Goal: Contribute content: Contribute content

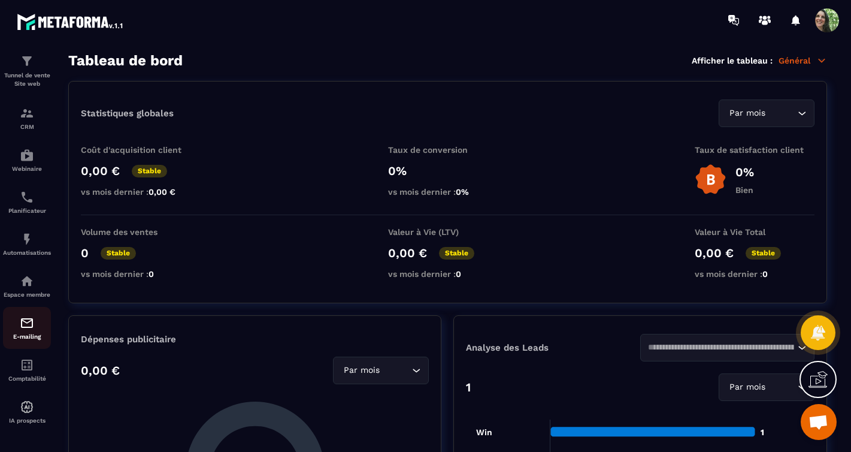
scroll to position [47, 0]
click at [28, 275] on img at bounding box center [27, 280] width 14 height 14
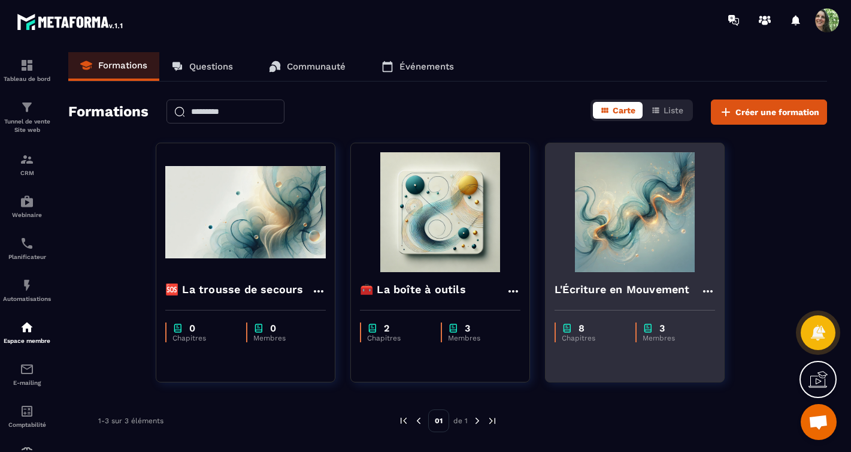
click at [657, 210] on img at bounding box center [634, 212] width 160 height 120
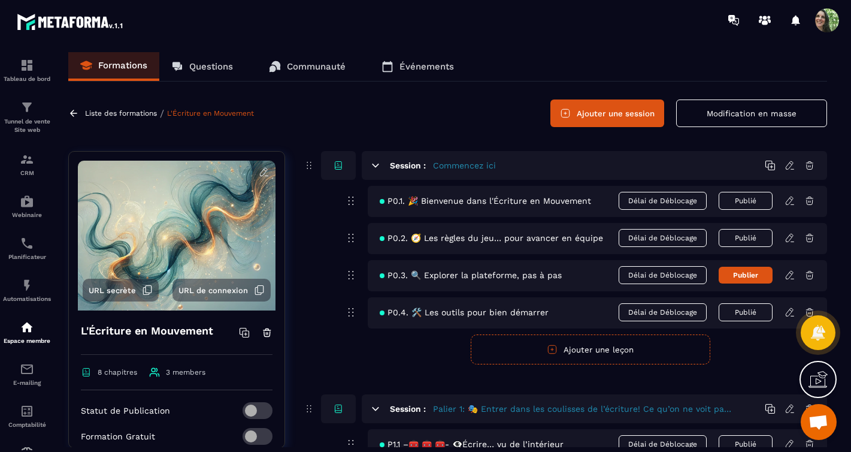
click at [734, 201] on button "Publié" at bounding box center [746, 201] width 54 height 18
click at [734, 201] on button "Publier" at bounding box center [746, 200] width 54 height 17
click at [794, 199] on icon at bounding box center [789, 200] width 11 height 11
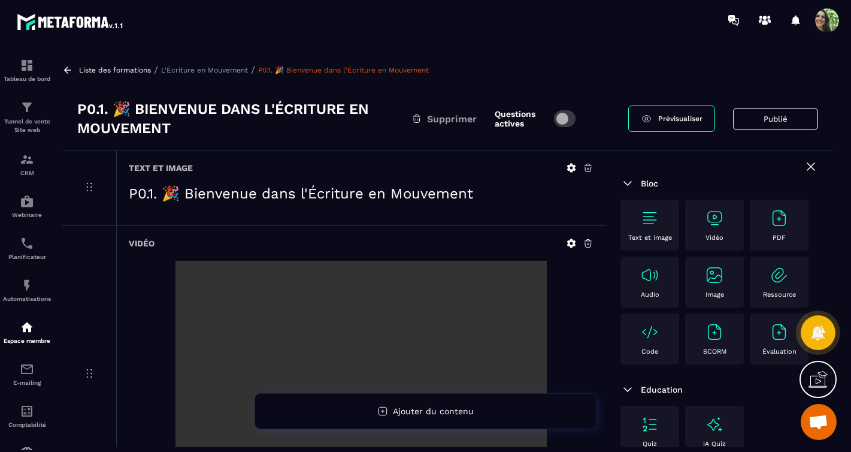
click at [652, 123] on link "Prévisualiser" at bounding box center [671, 118] width 87 height 26
click at [804, 168] on icon at bounding box center [811, 166] width 14 height 14
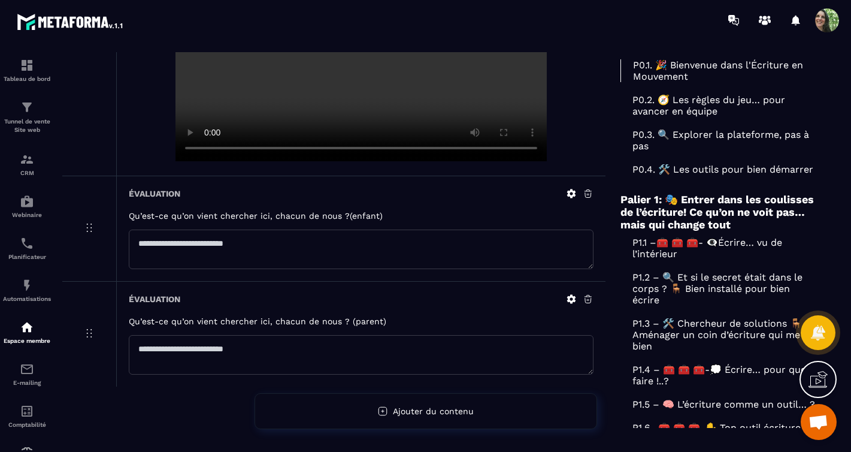
scroll to position [350, 0]
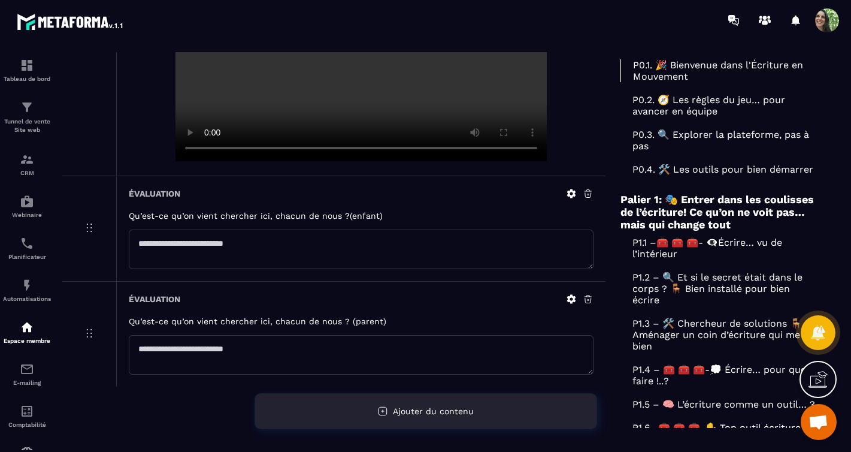
click at [417, 414] on span "Ajouter du contenu" at bounding box center [433, 411] width 81 height 10
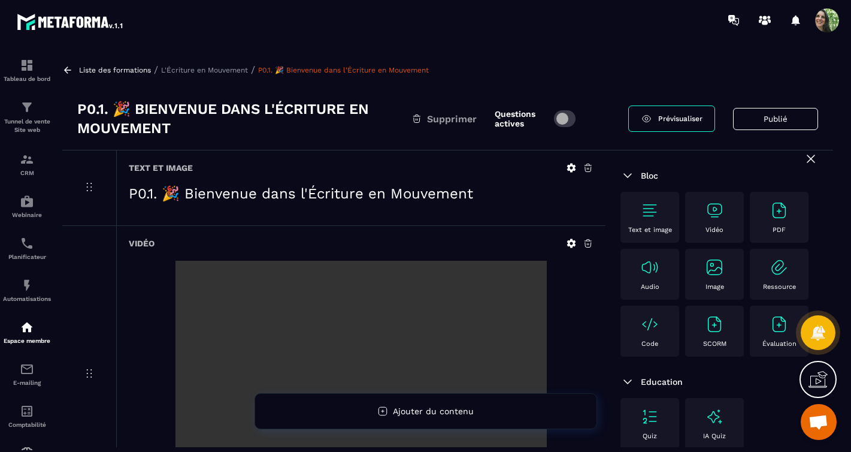
scroll to position [0, 0]
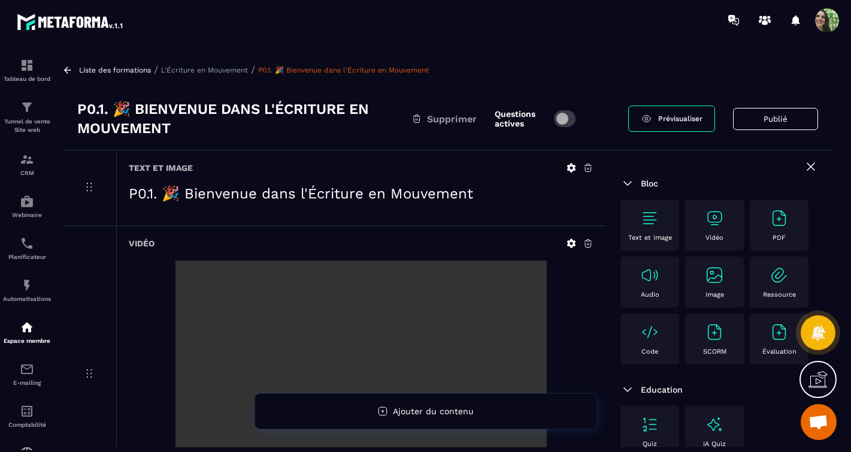
click at [807, 165] on icon at bounding box center [810, 166] width 7 height 7
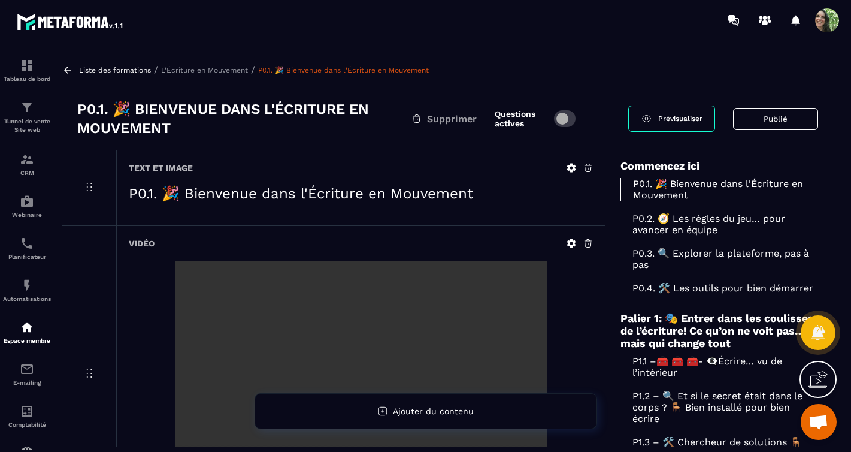
click at [684, 263] on p "P0.3. 🔍 Explorer la plateforme, pas à pas" at bounding box center [719, 258] width 198 height 23
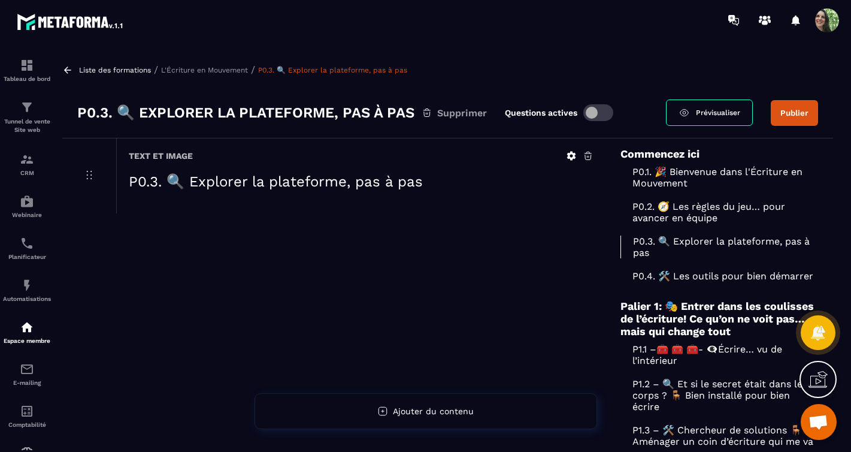
click at [681, 281] on p "P0.4. 🛠️ Les outils pour bien démarrer" at bounding box center [719, 275] width 198 height 11
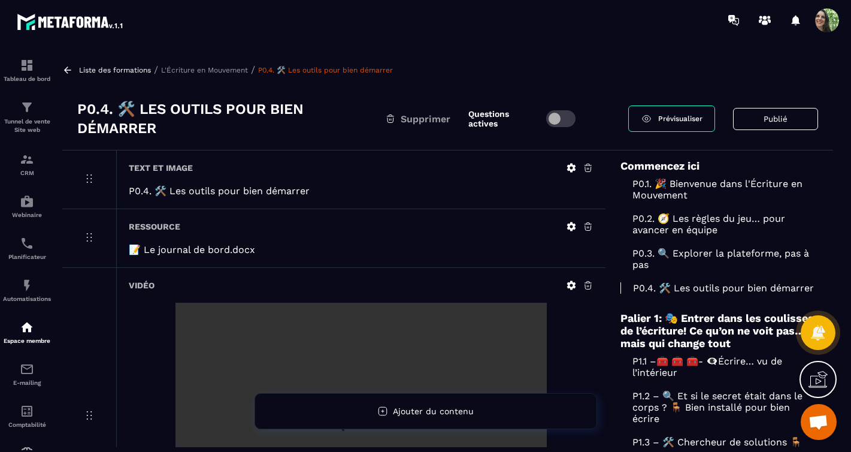
click at [587, 232] on icon at bounding box center [588, 226] width 11 height 11
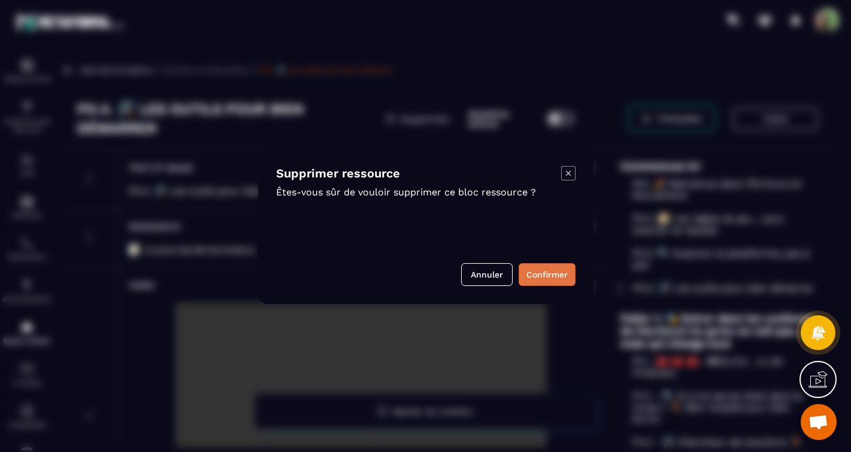
click at [541, 278] on button "Confirmer" at bounding box center [547, 274] width 57 height 23
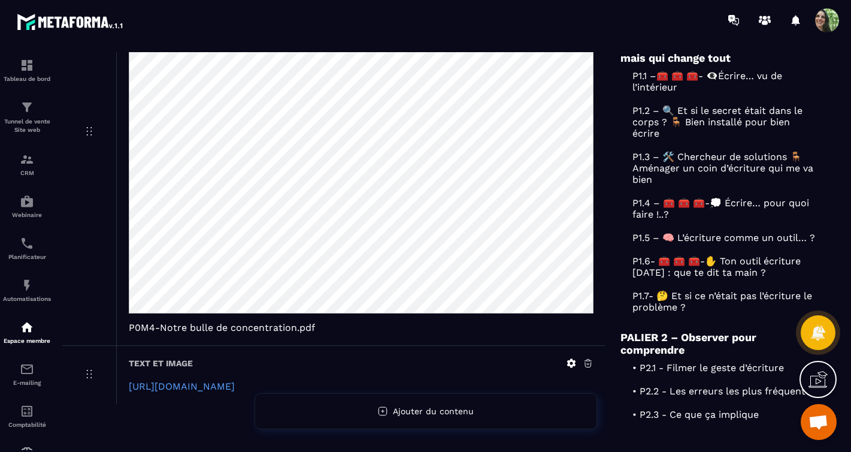
scroll to position [190, 0]
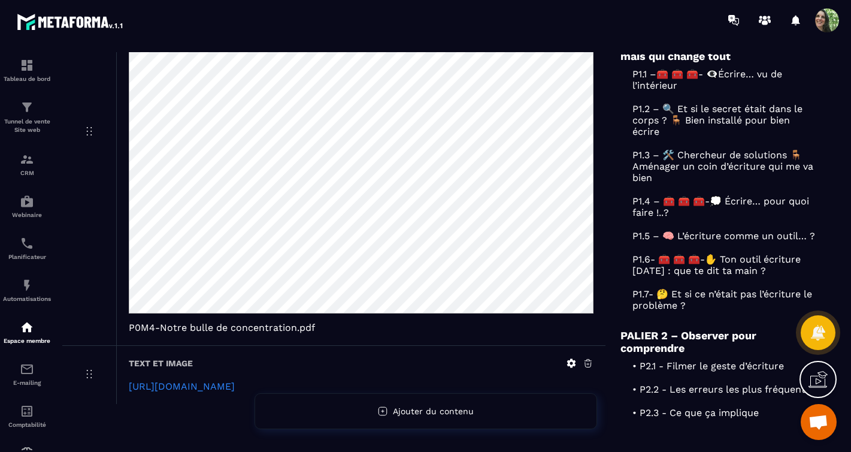
click at [219, 391] on link "[URL][DOMAIN_NAME]" at bounding box center [182, 385] width 106 height 11
click at [574, 368] on icon at bounding box center [571, 363] width 9 height 9
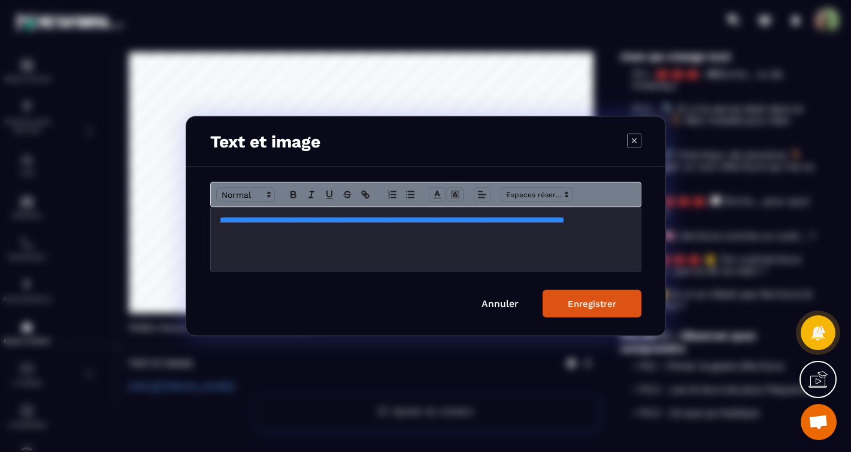
drag, startPoint x: 217, startPoint y: 219, endPoint x: 248, endPoint y: 222, distance: 30.7
click at [218, 219] on div "**********" at bounding box center [426, 239] width 430 height 64
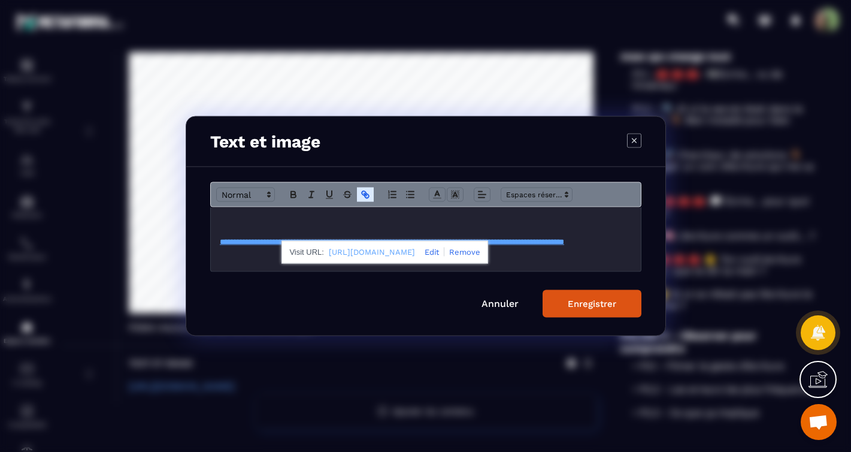
click at [235, 219] on p "Modal window" at bounding box center [426, 219] width 412 height 11
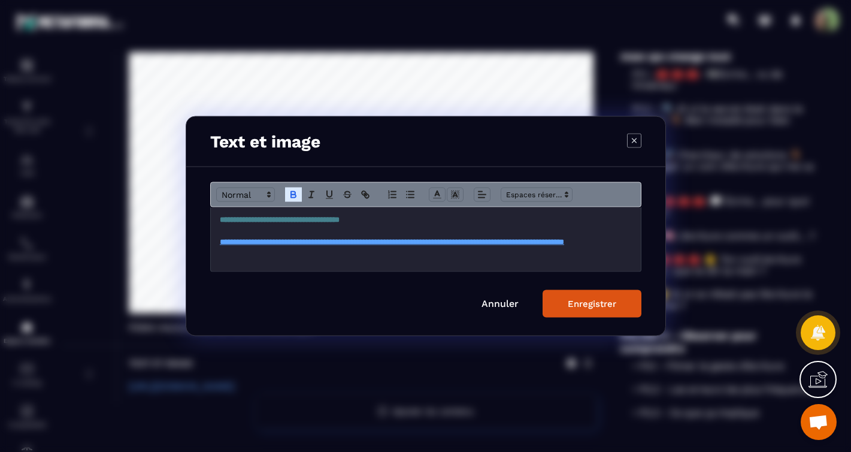
click at [565, 302] on button "Enregistrer" at bounding box center [592, 304] width 99 height 28
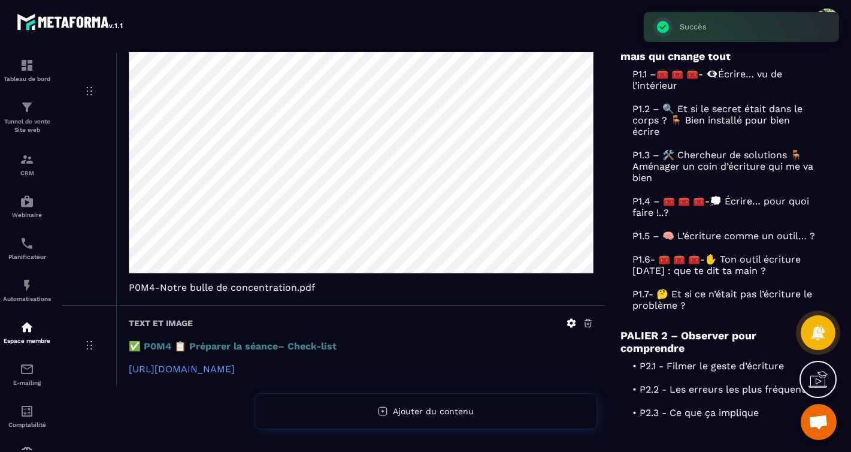
scroll to position [647, 0]
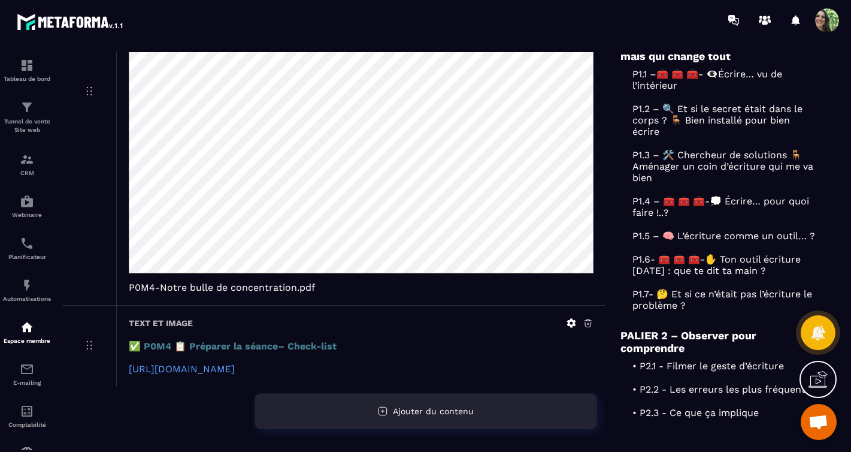
click at [474, 407] on div "Ajouter du contenu" at bounding box center [425, 411] width 343 height 36
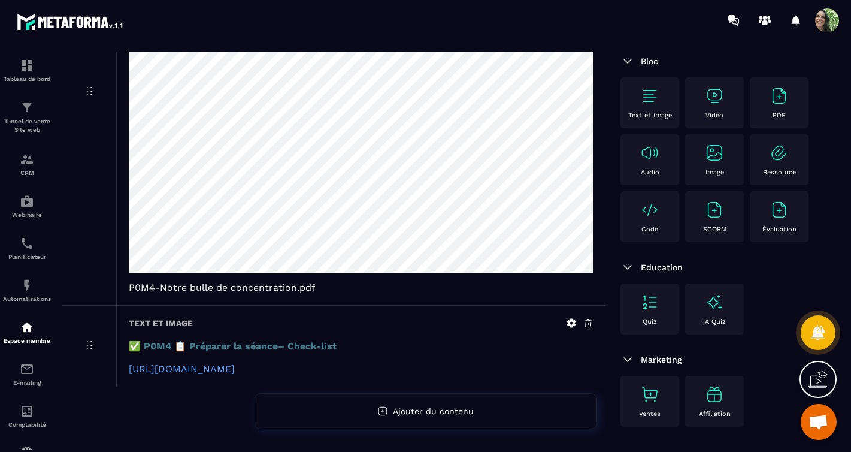
scroll to position [0, 0]
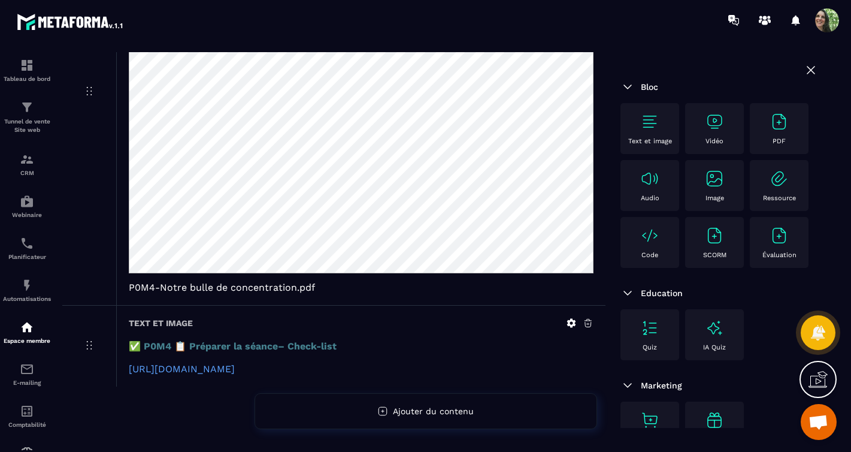
click at [651, 126] on img at bounding box center [649, 121] width 19 height 19
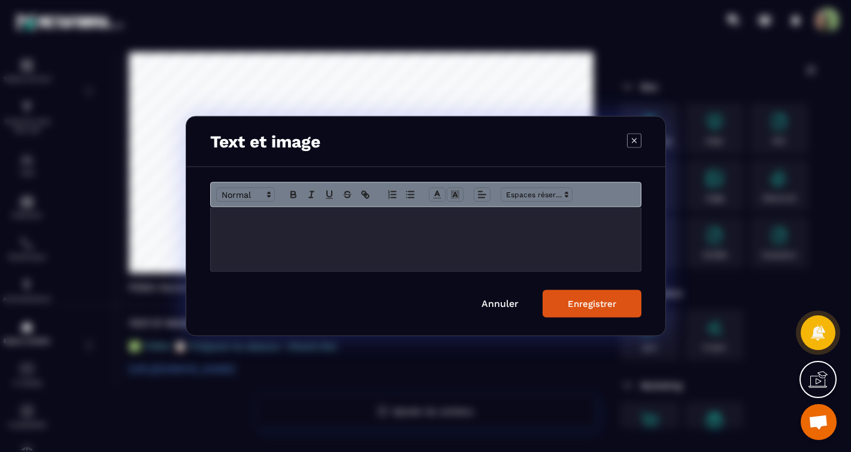
click at [293, 233] on div "Modal window" at bounding box center [426, 239] width 430 height 64
click at [224, 220] on p "Modal window" at bounding box center [426, 219] width 412 height 11
click at [231, 219] on p "Modal window" at bounding box center [426, 219] width 412 height 11
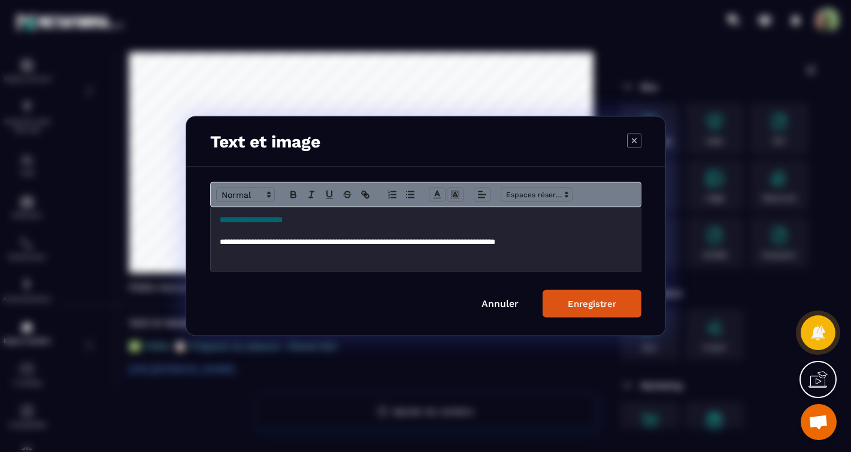
click at [436, 290] on div "Annuler Enregistrer" at bounding box center [425, 304] width 431 height 28
click at [582, 303] on div "Enregistrer" at bounding box center [592, 303] width 49 height 11
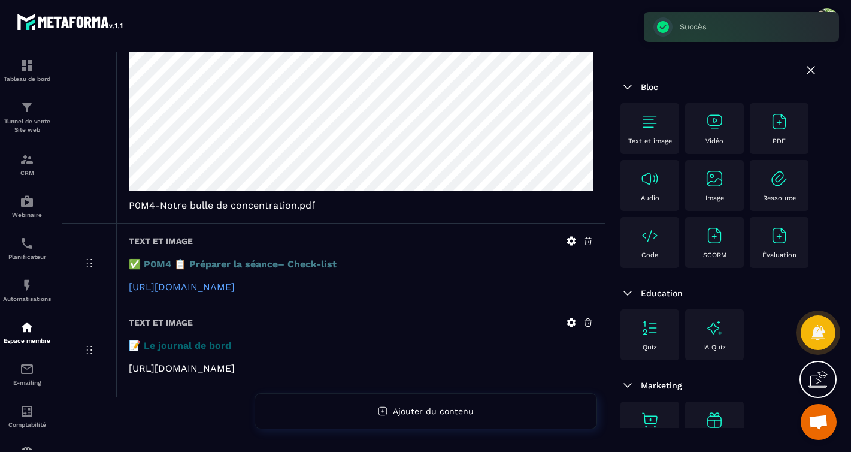
scroll to position [756, 0]
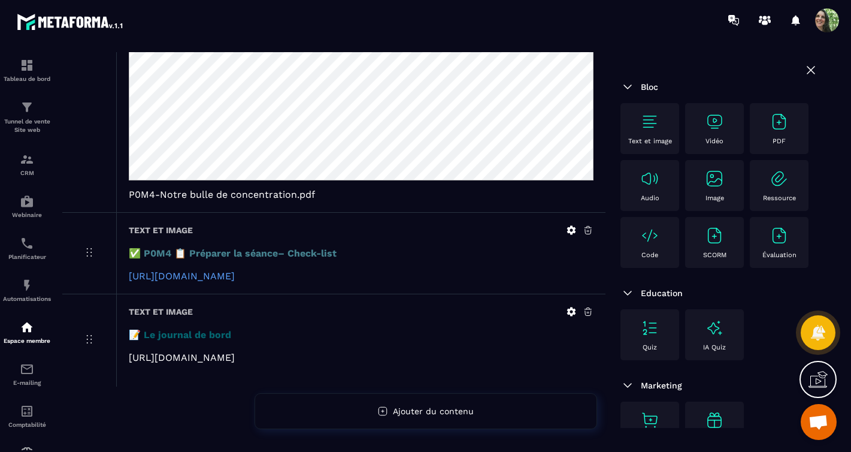
click at [807, 69] on icon at bounding box center [810, 69] width 7 height 7
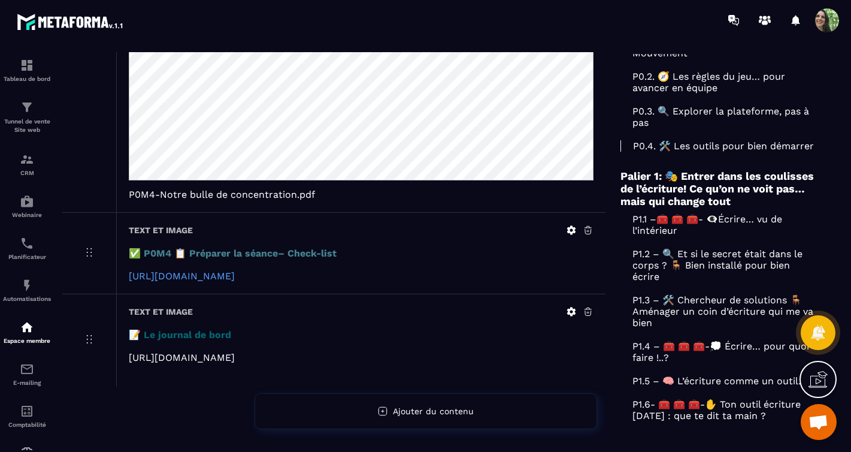
scroll to position [116, 0]
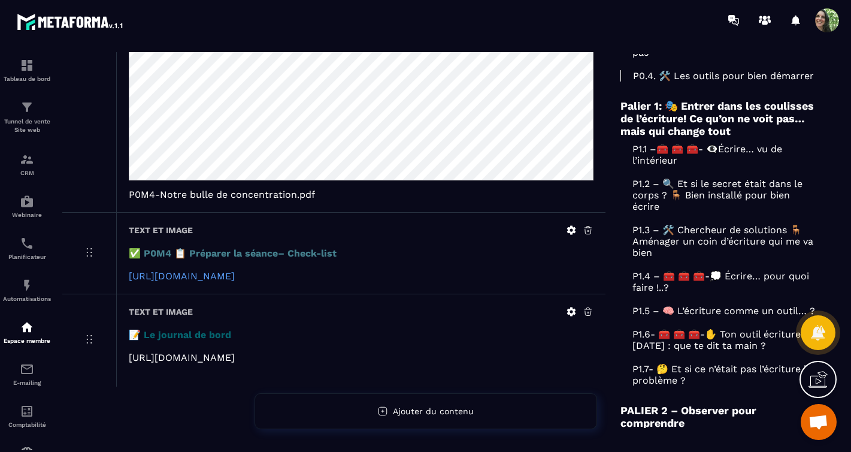
click at [734, 166] on p "P1.1 –🧰 🧰 🧰- 👁️‍🗨️Écrire… vu de l’intérieur" at bounding box center [719, 154] width 198 height 23
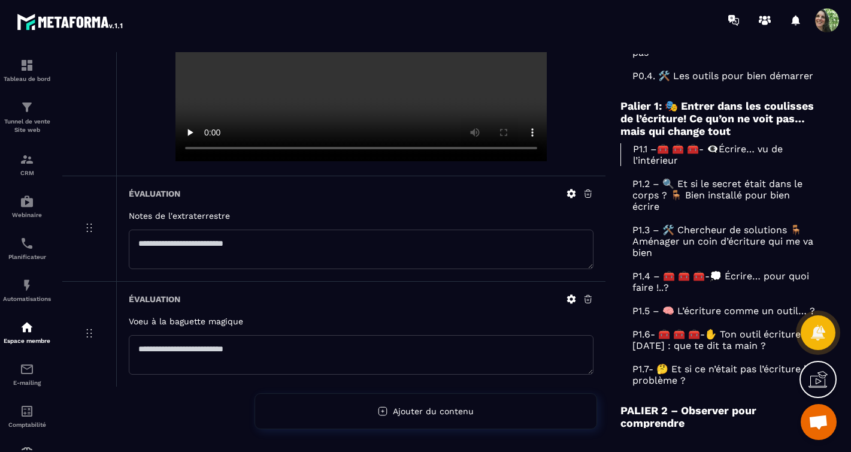
scroll to position [335, 0]
click at [652, 212] on p "P1.2 – 🔍 Et si le secret était dans le corps ? 🪑 Bien installé pour bien écrire" at bounding box center [719, 195] width 198 height 34
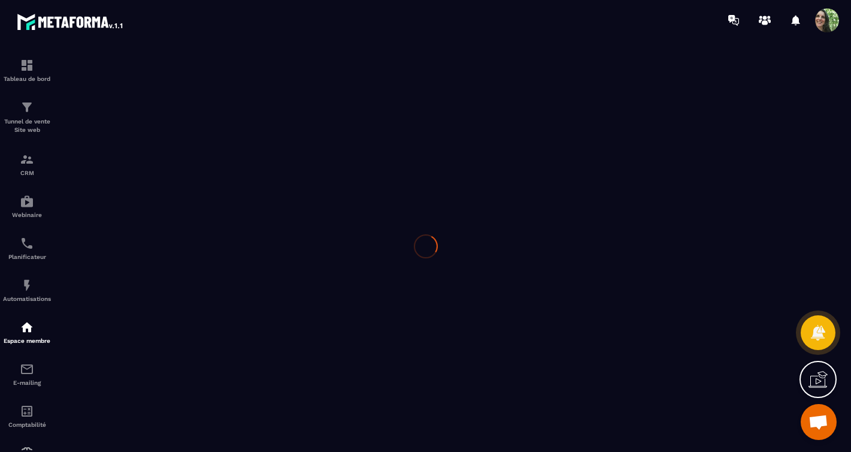
scroll to position [234, 0]
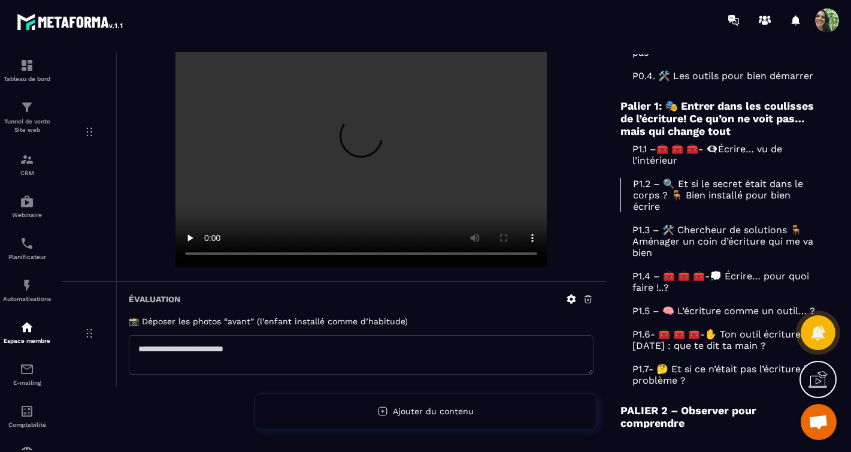
click at [811, 419] on span "Ouvrir le chat" at bounding box center [818, 422] width 20 height 17
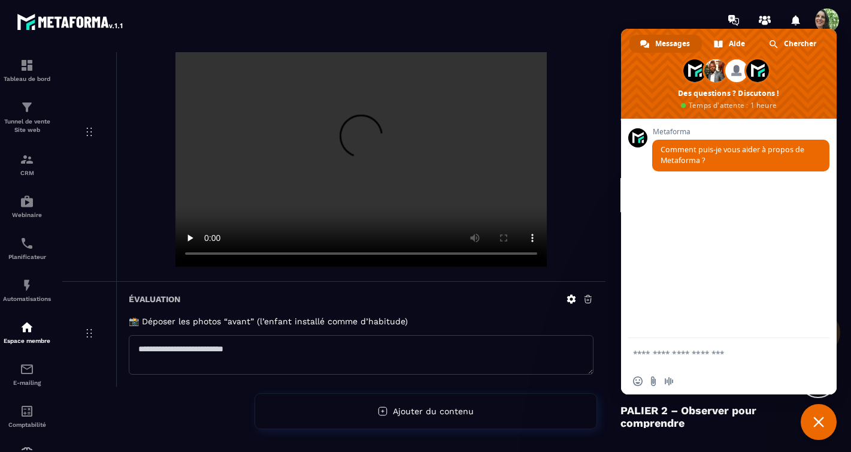
scroll to position [0, 0]
click at [664, 353] on textarea "Entrez votre message..." at bounding box center [717, 353] width 168 height 30
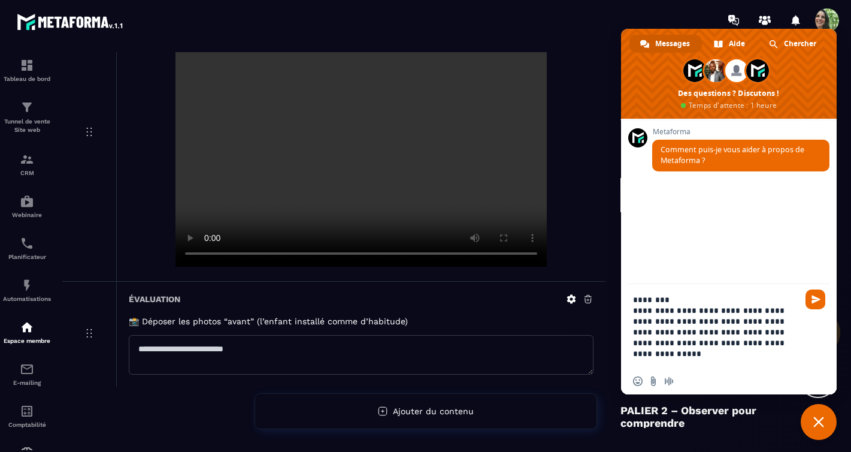
click at [702, 328] on textarea "**********" at bounding box center [717, 326] width 168 height 84
click at [706, 333] on textarea "**********" at bounding box center [717, 326] width 168 height 84
click at [672, 356] on textarea "**********" at bounding box center [717, 326] width 168 height 84
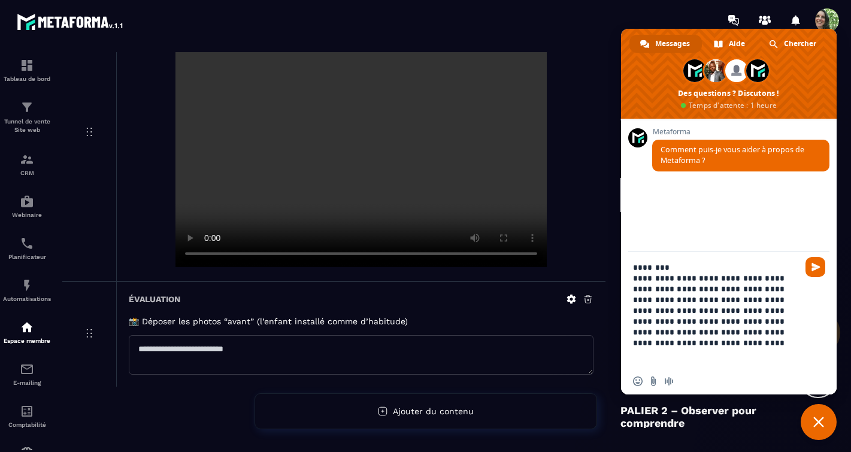
click at [672, 332] on textarea "**********" at bounding box center [717, 309] width 168 height 116
click at [759, 332] on textarea "**********" at bounding box center [717, 309] width 168 height 116
drag, startPoint x: 785, startPoint y: 320, endPoint x: 798, endPoint y: 323, distance: 12.9
click at [786, 320] on textarea "**********" at bounding box center [717, 309] width 168 height 116
click at [675, 346] on textarea "**********" at bounding box center [717, 309] width 168 height 116
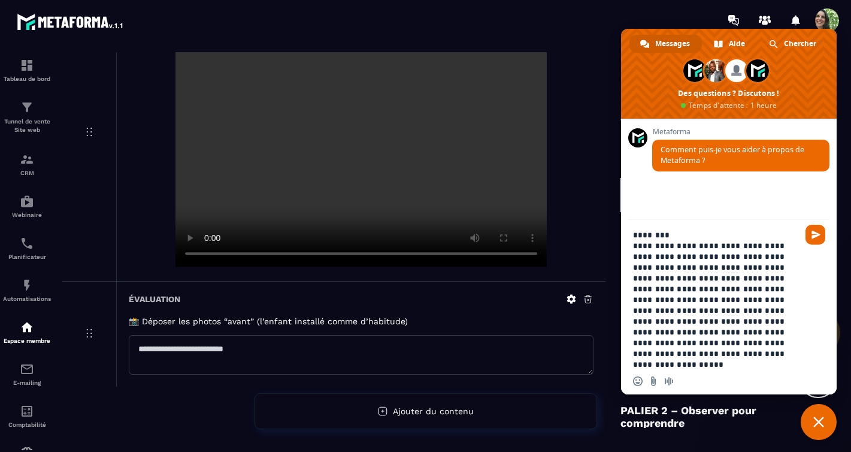
click at [689, 311] on textarea "**********" at bounding box center [717, 293] width 168 height 149
click at [688, 310] on textarea "**********" at bounding box center [717, 293] width 168 height 149
click at [649, 321] on textarea "**********" at bounding box center [717, 293] width 168 height 149
click at [725, 321] on textarea "**********" at bounding box center [717, 293] width 168 height 149
click at [680, 355] on textarea "**********" at bounding box center [717, 293] width 168 height 149
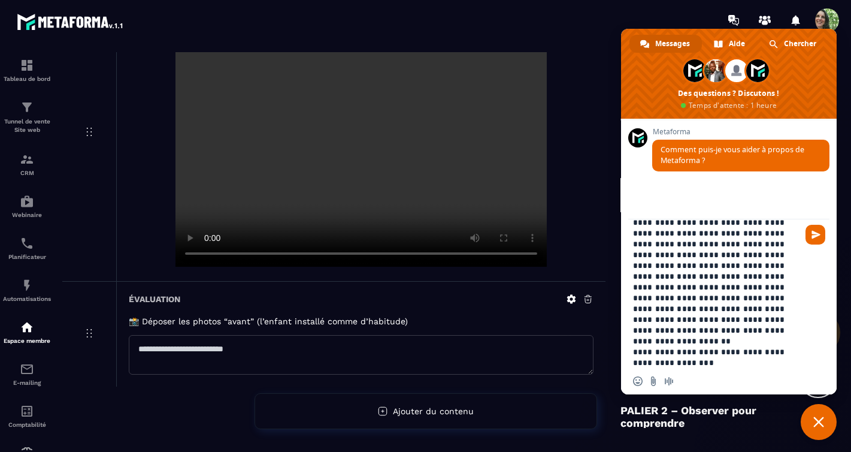
scroll to position [34, 0]
click at [765, 246] on textarea "**********" at bounding box center [717, 293] width 168 height 149
type textarea "**********"
click at [814, 237] on span "Envoyer" at bounding box center [815, 234] width 9 height 9
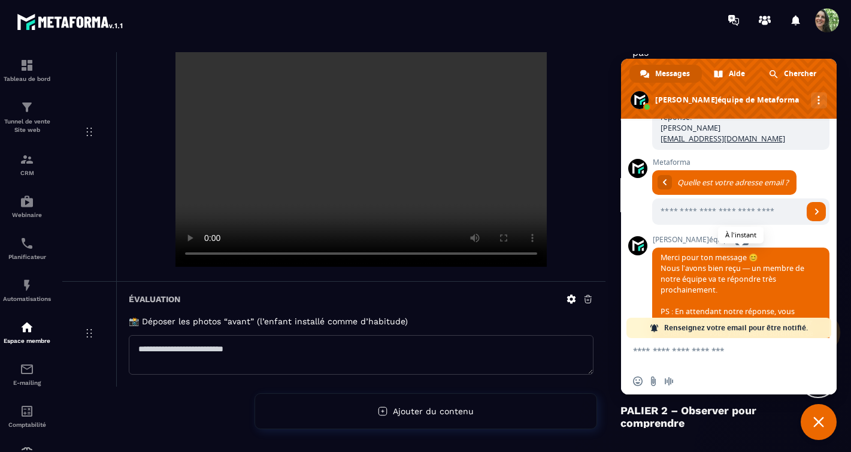
scroll to position [296, 0]
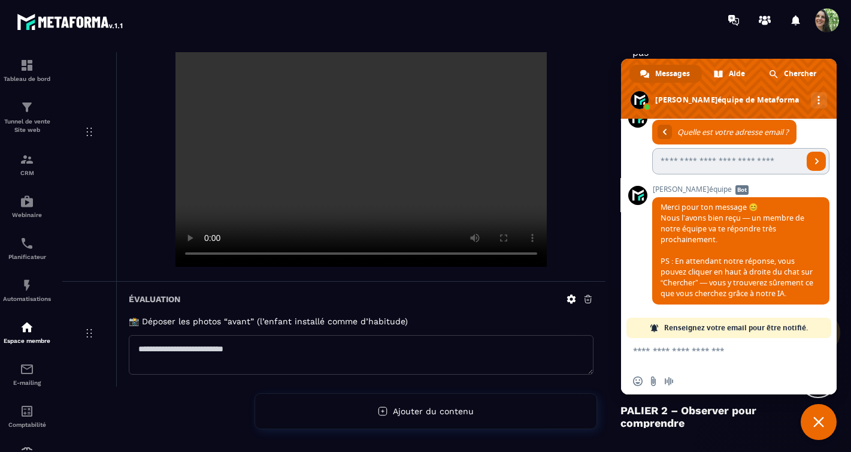
click at [678, 153] on input "Entrez votre adresse email..." at bounding box center [727, 161] width 151 height 26
type input "**********"
click at [807, 154] on link "Envoyer" at bounding box center [816, 160] width 19 height 19
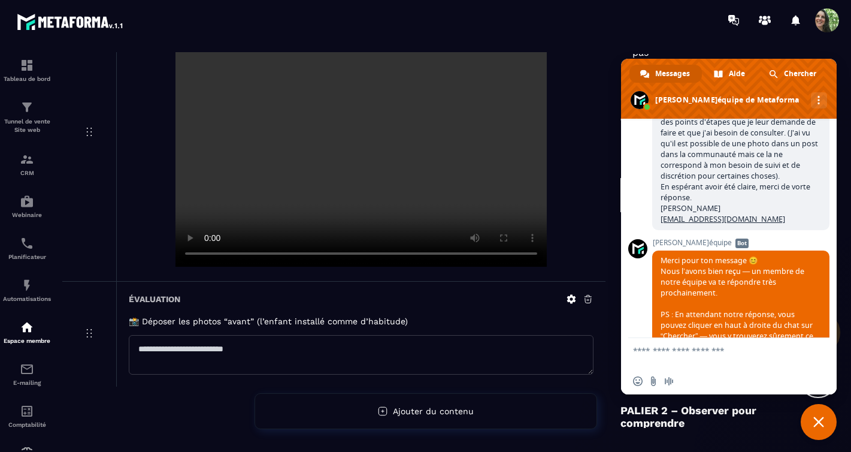
scroll to position [198, 0]
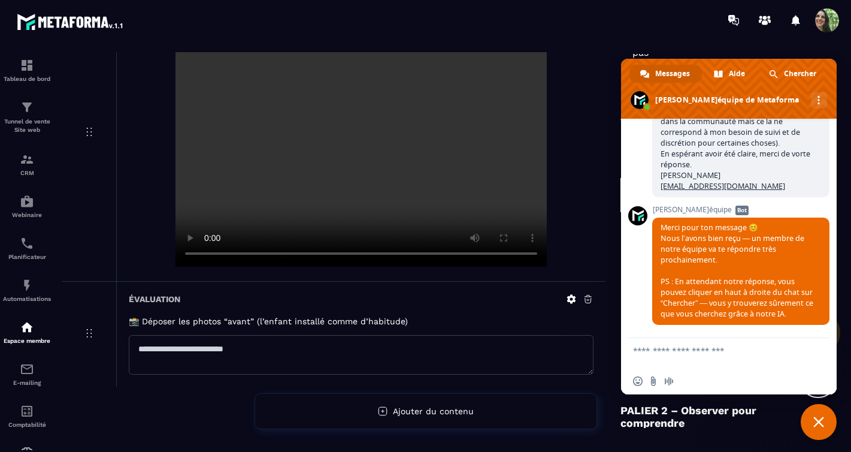
click at [486, 301] on div "Évaluation 📸 Déposer les photos “avant” (l’enfant installé comme d’habitude)" at bounding box center [360, 333] width 489 height 105
click at [582, 231] on div at bounding box center [361, 144] width 465 height 250
click at [821, 411] on span "Fermer le chat" at bounding box center [819, 422] width 36 height 36
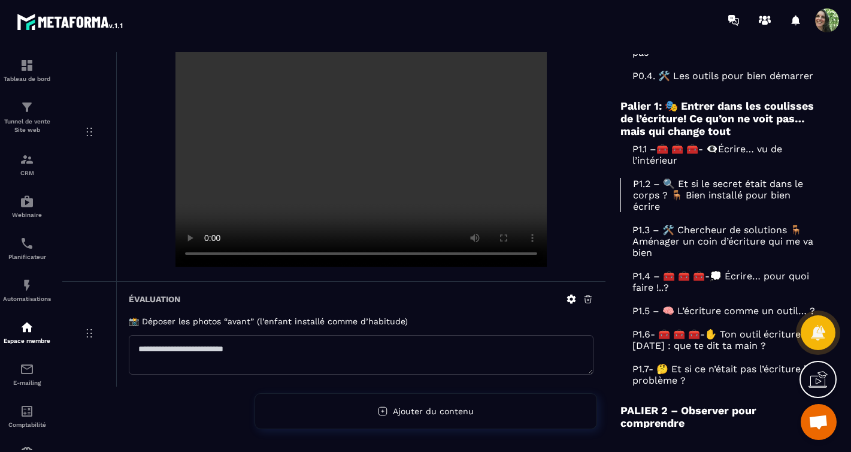
click at [574, 295] on icon at bounding box center [571, 299] width 9 height 9
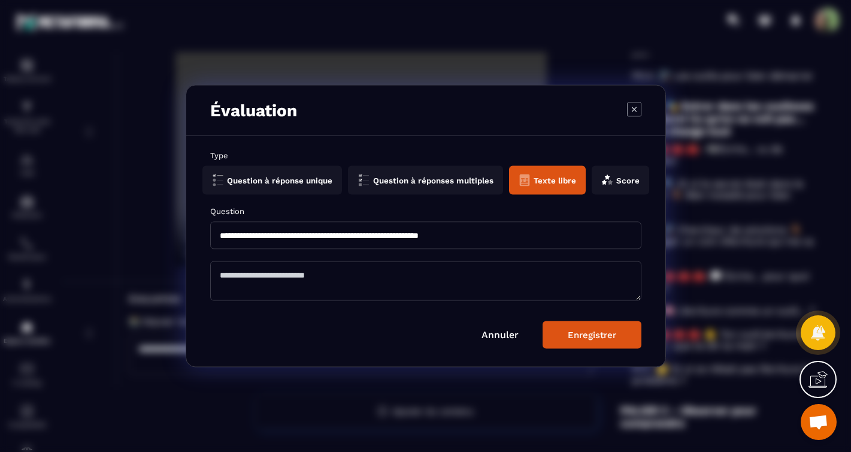
click at [502, 236] on input "**********" at bounding box center [425, 236] width 431 height 28
drag, startPoint x: 487, startPoint y: 238, endPoint x: 229, endPoint y: 230, distance: 257.6
click at [229, 230] on input "**********" at bounding box center [425, 236] width 431 height 28
click at [504, 233] on input "**********" at bounding box center [425, 236] width 431 height 28
drag, startPoint x: 481, startPoint y: 238, endPoint x: 217, endPoint y: 238, distance: 264.1
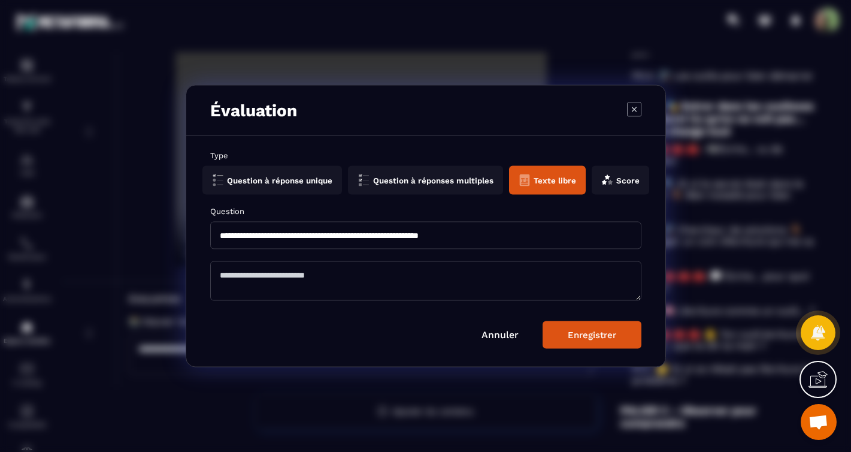
click at [217, 238] on input "**********" at bounding box center [425, 236] width 431 height 28
paste input "Modal window"
type input "**********"
click at [584, 328] on button "Enregistrer" at bounding box center [592, 335] width 99 height 28
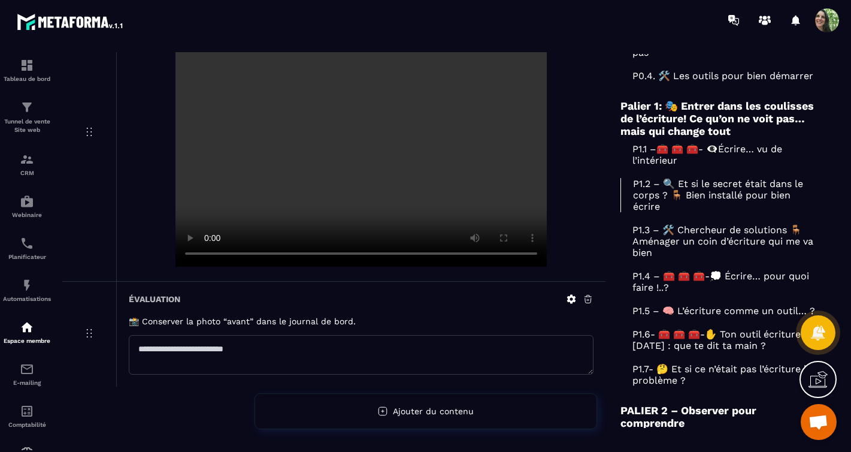
click at [666, 258] on p "P1.3 – 🛠️ Chercheur de solutions 🪑 Aménager un coin d’écriture qui me va bien" at bounding box center [719, 241] width 198 height 34
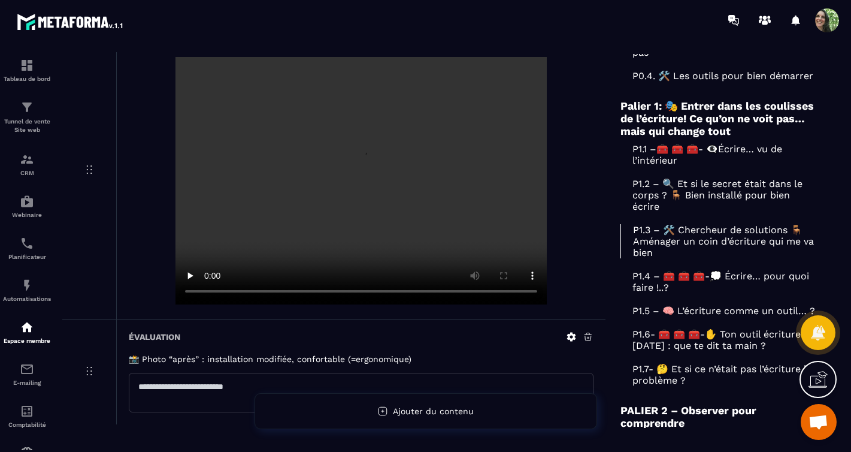
scroll to position [153, 0]
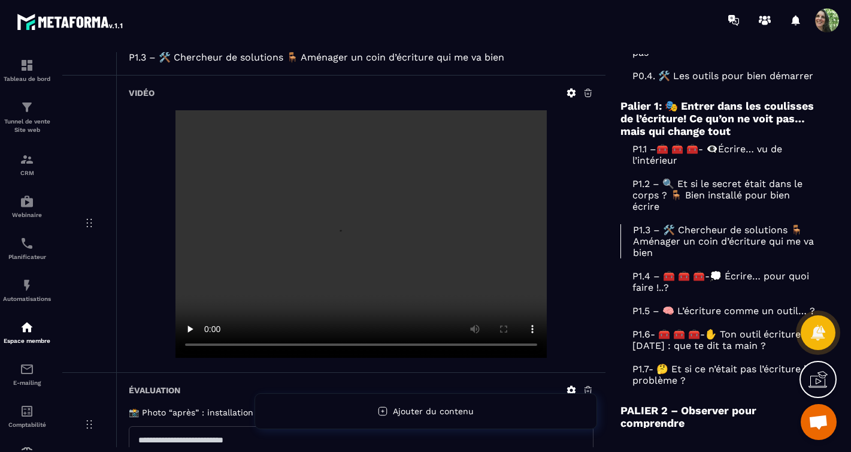
click at [669, 166] on p "P1.1 –🧰 🧰 🧰- 👁️‍🗨️Écrire… vu de l’intérieur" at bounding box center [719, 154] width 198 height 23
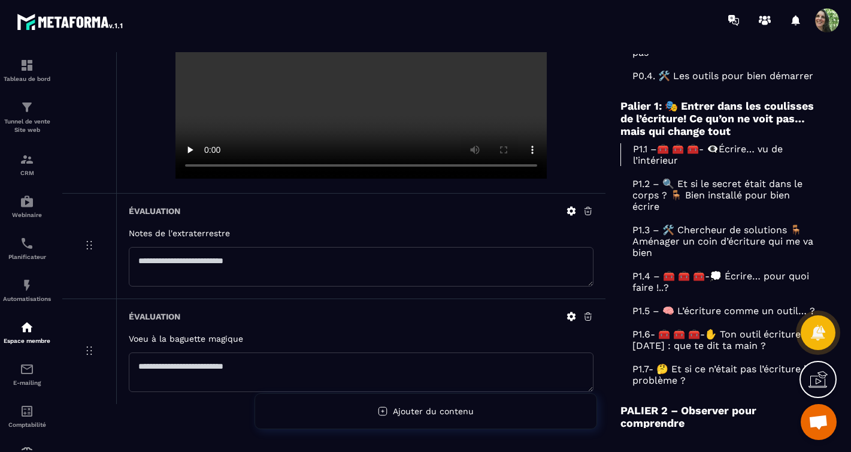
scroll to position [335, 0]
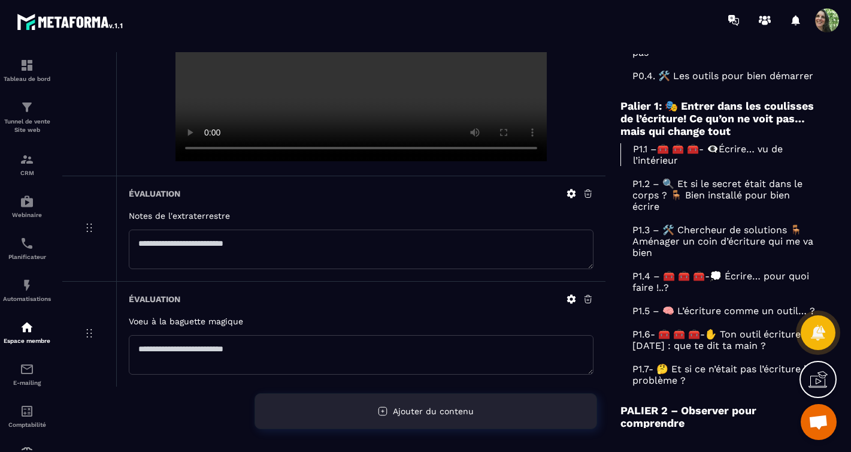
click at [420, 416] on div "Ajouter du contenu" at bounding box center [425, 411] width 343 height 36
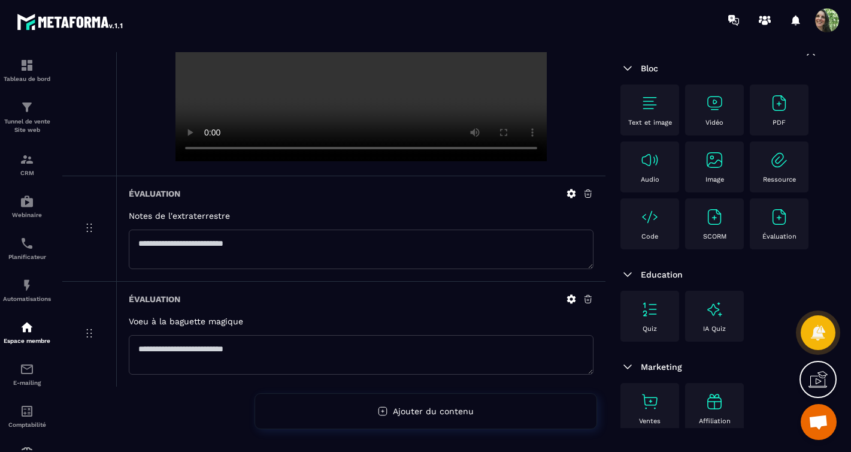
scroll to position [0, 0]
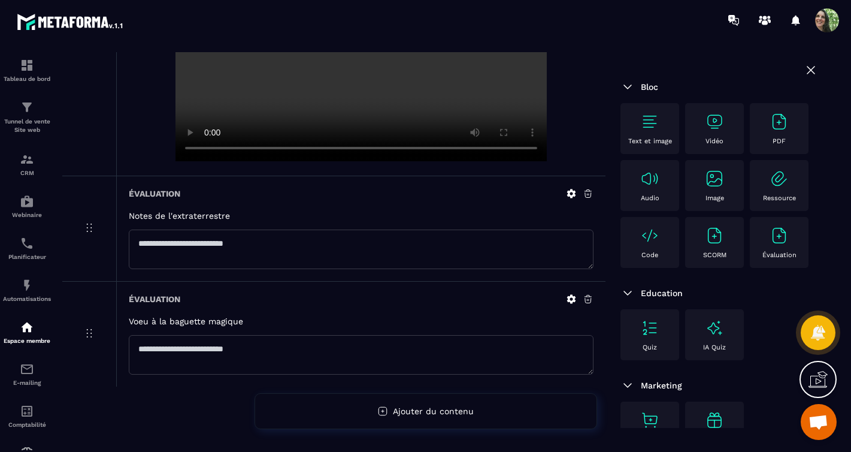
click at [650, 120] on img at bounding box center [649, 121] width 19 height 19
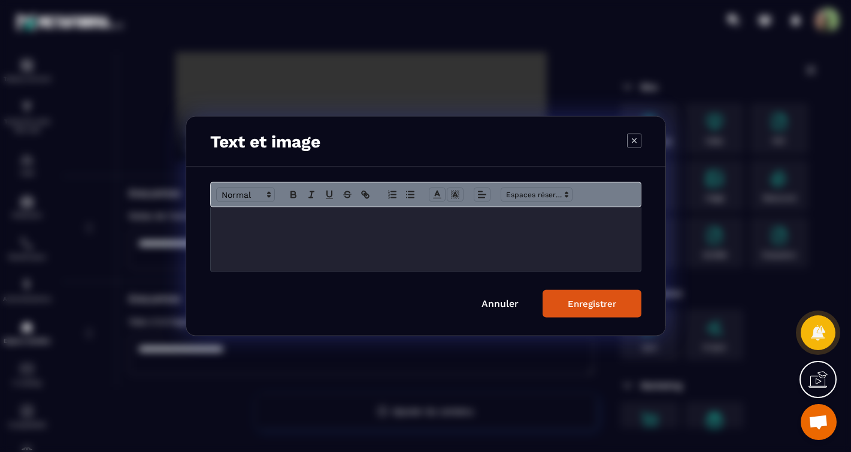
click at [326, 222] on p "Modal window" at bounding box center [426, 219] width 412 height 11
click at [268, 222] on p "**********" at bounding box center [426, 219] width 412 height 11
drag, startPoint x: 500, startPoint y: 250, endPoint x: 505, endPoint y: 254, distance: 6.4
click at [500, 250] on div "**********" at bounding box center [426, 239] width 430 height 64
click at [583, 298] on div "Enregistrer" at bounding box center [592, 303] width 49 height 11
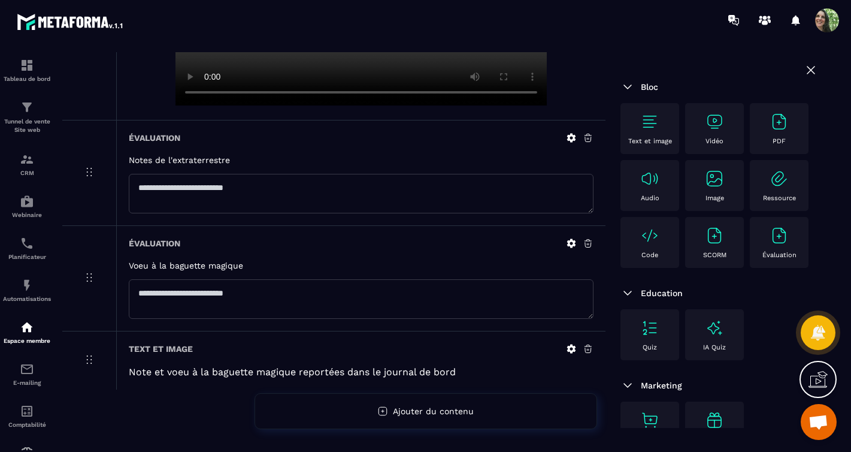
scroll to position [393, 0]
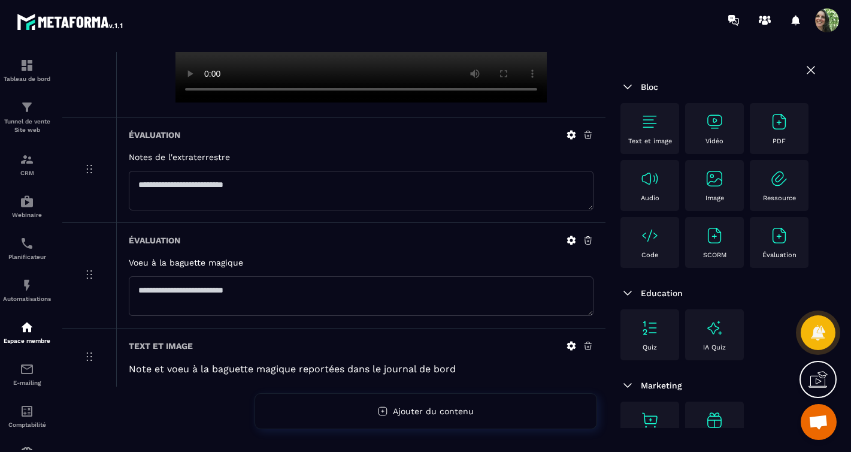
click at [804, 69] on icon at bounding box center [811, 70] width 14 height 14
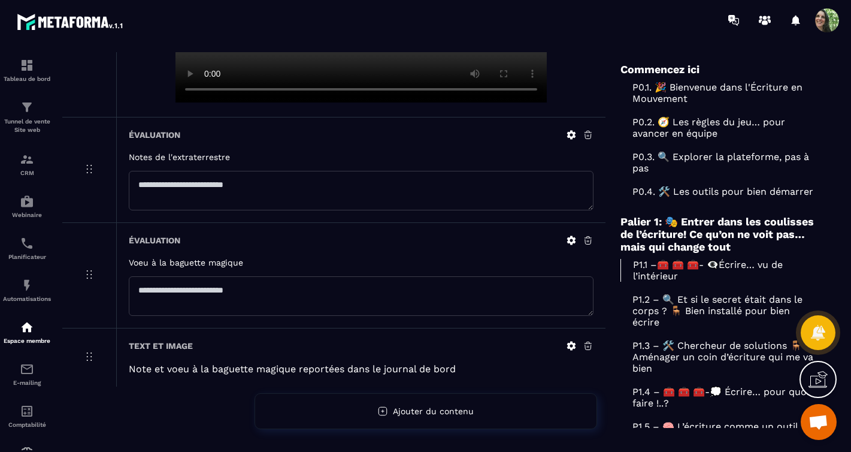
click at [687, 139] on p "P0.2. 🧭 Les règles du jeu… pour avancer en équipe" at bounding box center [719, 127] width 198 height 23
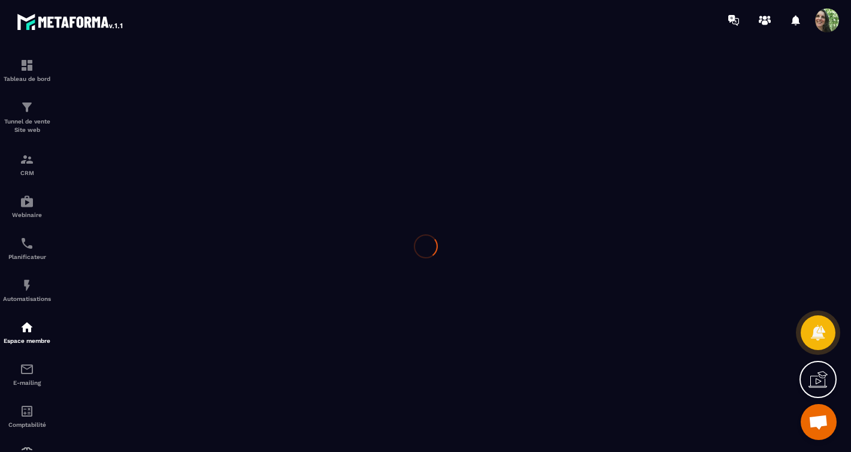
scroll to position [350, 0]
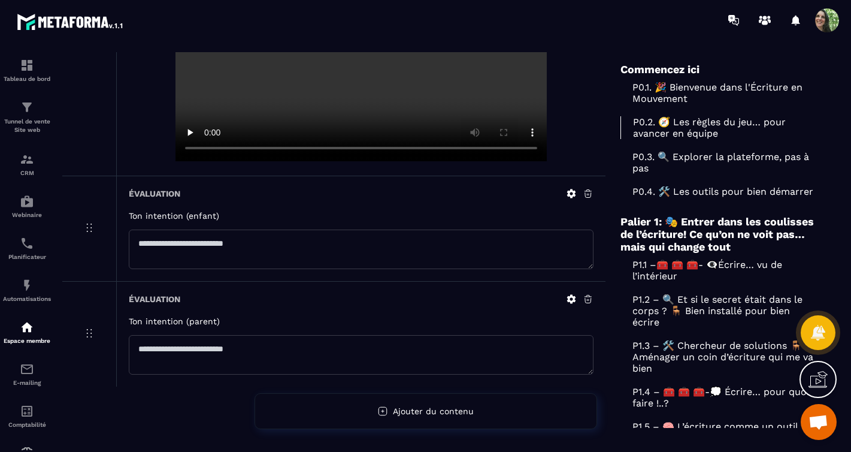
click at [683, 90] on p "P0.1. 🎉 Bienvenue dans l'Écriture en Mouvement" at bounding box center [719, 92] width 198 height 23
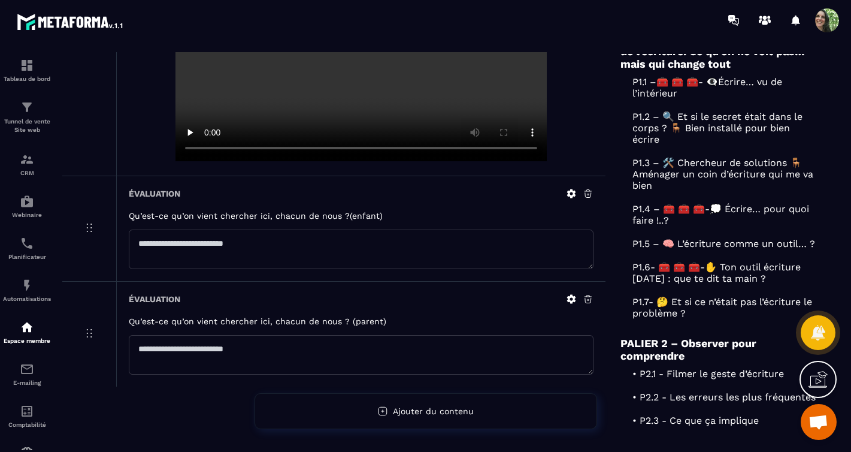
scroll to position [183, 0]
click at [663, 144] on p "P1.2 – 🔍 Et si le secret était dans le corps ? 🪑 Bien installé pour bien écrire" at bounding box center [719, 127] width 198 height 34
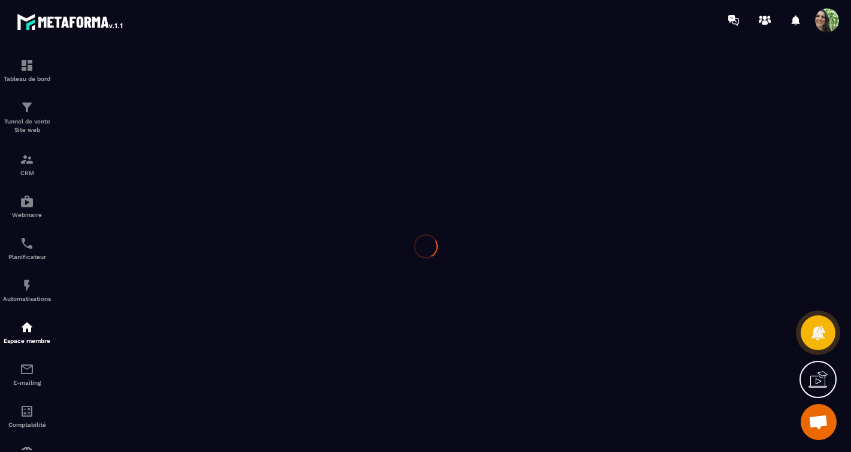
scroll to position [234, 0]
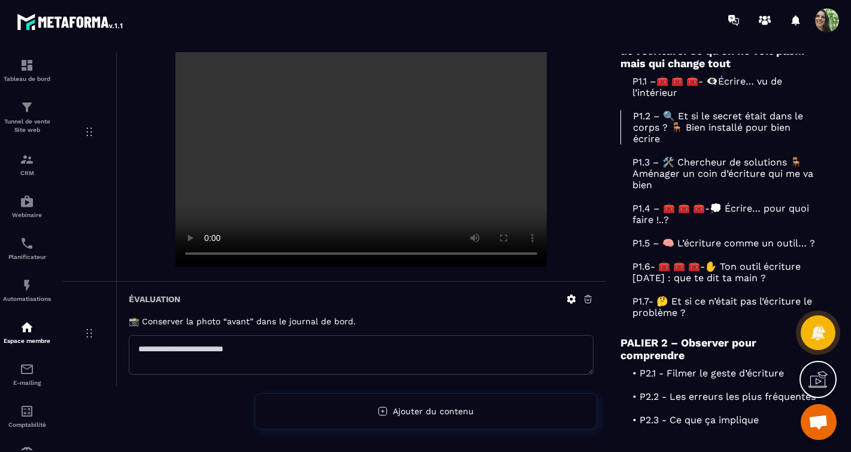
click at [680, 190] on p "P1.3 – 🛠️ Chercheur de solutions 🪑 Aménager un coin d’écriture qui me va bien" at bounding box center [719, 173] width 198 height 34
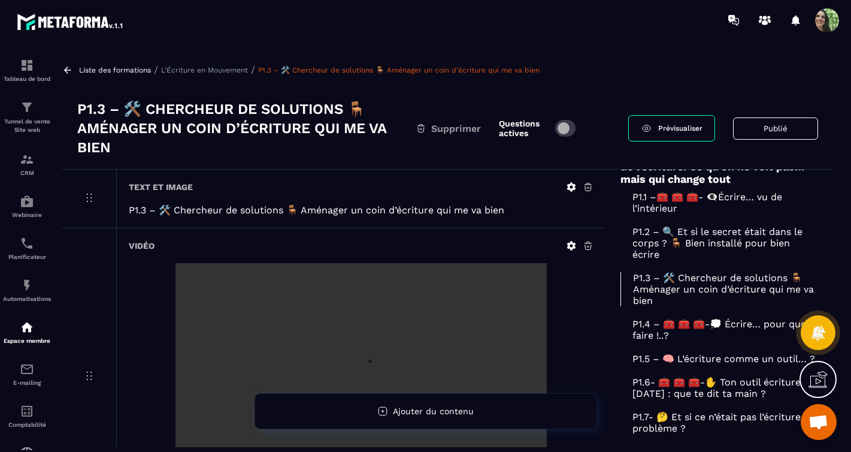
scroll to position [232, 0]
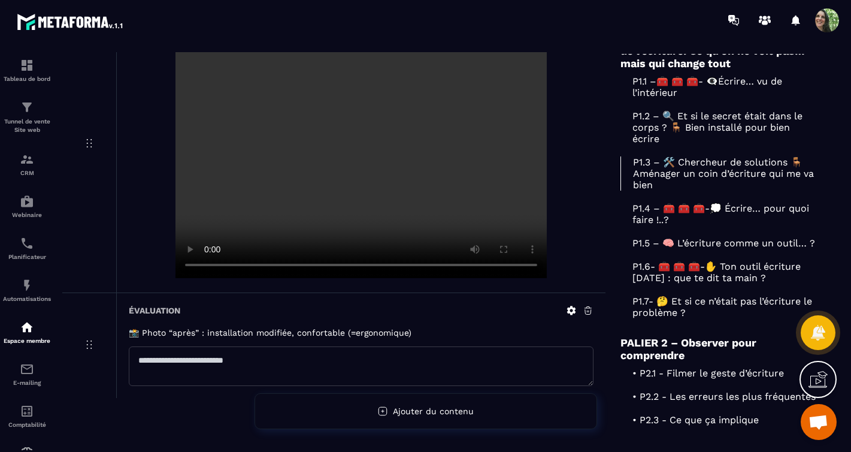
click at [683, 144] on p "P1.2 – 🔍 Et si le secret était dans le corps ? 🪑 Bien installé pour bien écrire" at bounding box center [719, 127] width 198 height 34
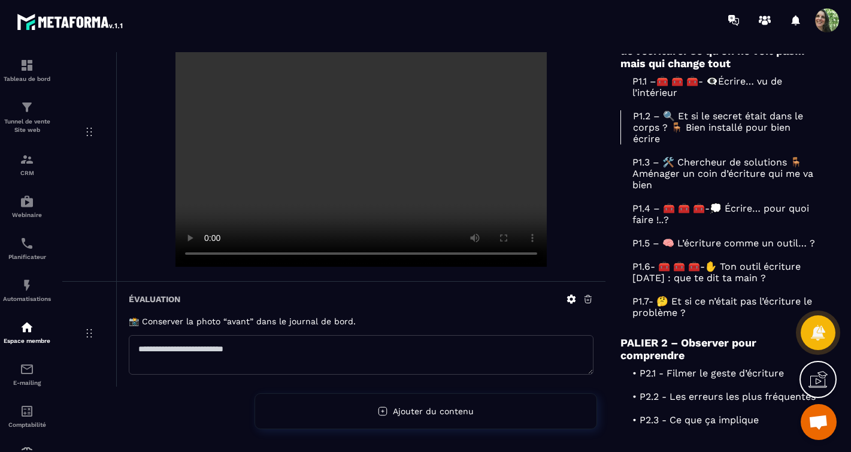
click at [657, 190] on p "P1.3 – 🛠️ Chercheur de solutions 🪑 Aménager un coin d’écriture qui me va bien" at bounding box center [719, 173] width 198 height 34
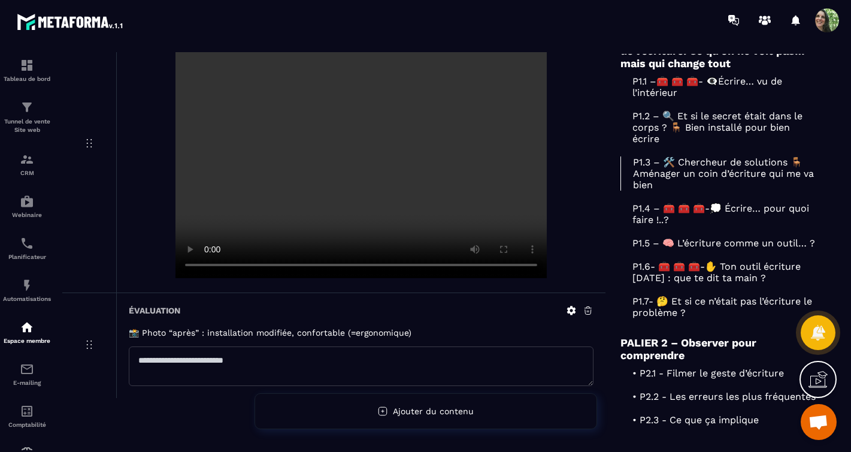
click at [590, 314] on icon at bounding box center [587, 311] width 7 height 8
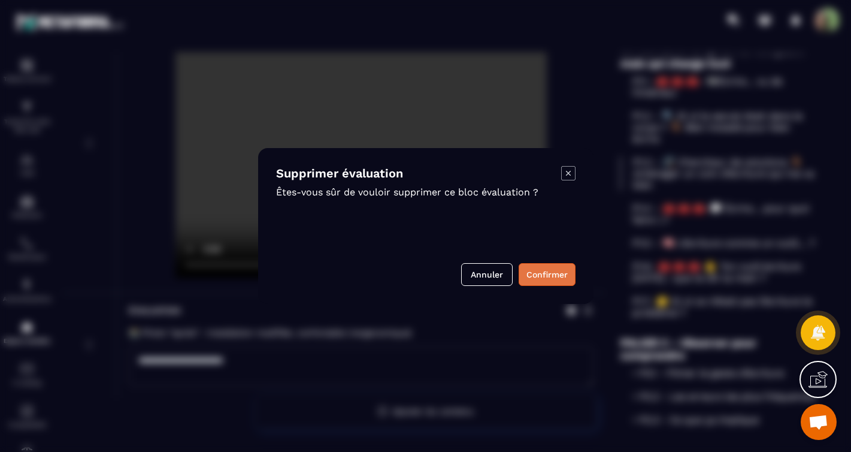
click at [543, 272] on button "Confirmer" at bounding box center [547, 274] width 57 height 23
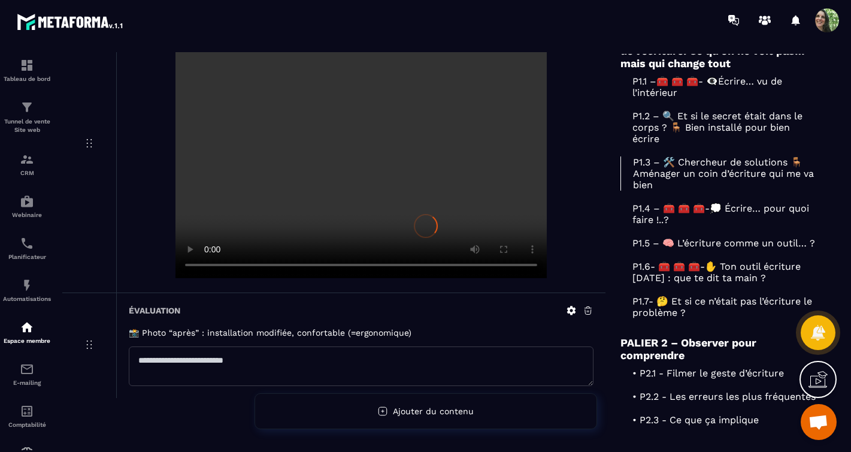
scroll to position [176, 0]
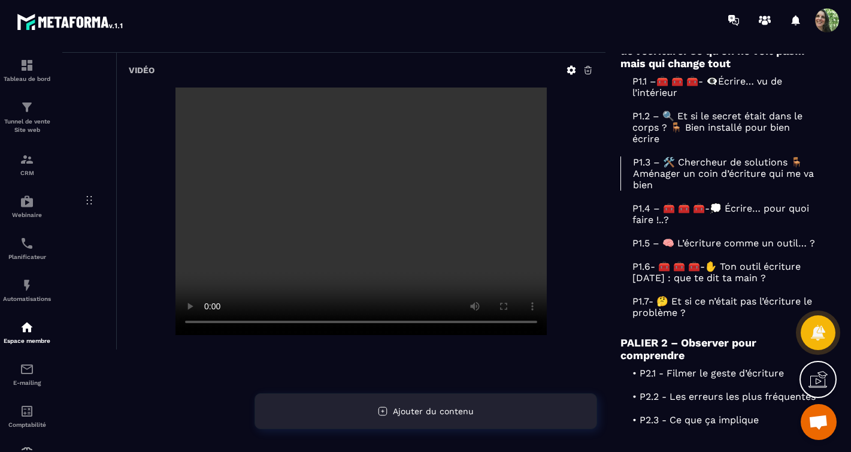
click at [456, 408] on span "Ajouter du contenu" at bounding box center [433, 411] width 81 height 10
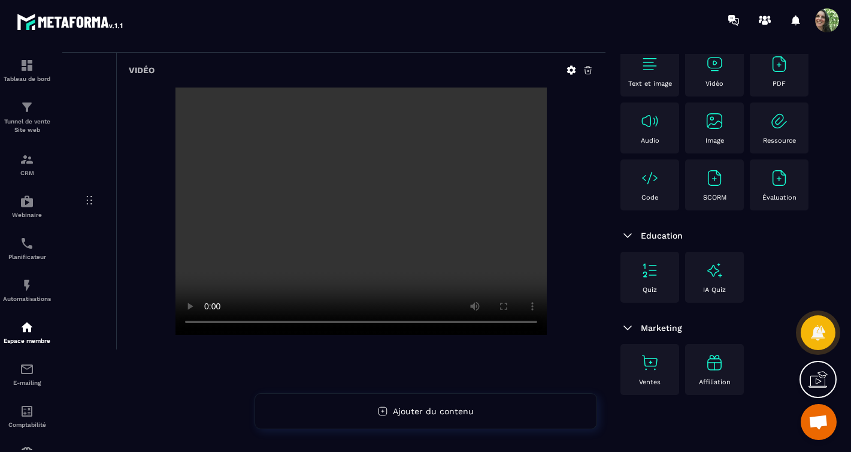
click at [705, 111] on img at bounding box center [714, 120] width 19 height 19
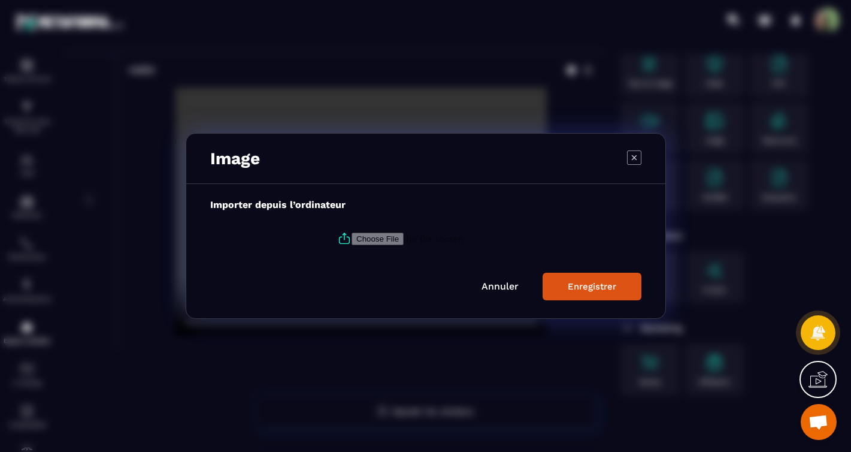
click at [635, 158] on icon "Modal window" at bounding box center [633, 156] width 5 height 5
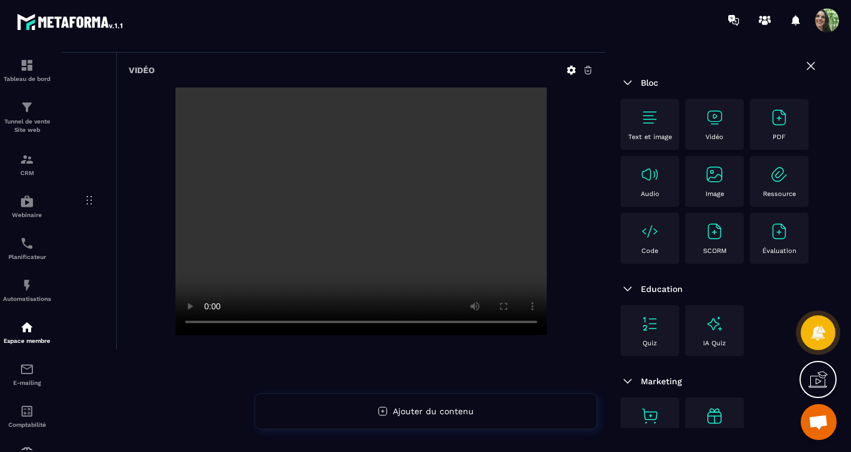
scroll to position [0, 0]
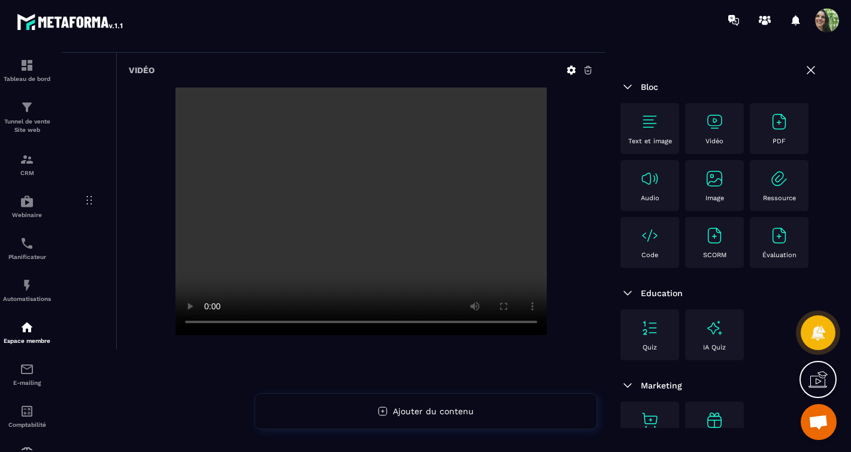
click at [650, 124] on img at bounding box center [649, 121] width 19 height 19
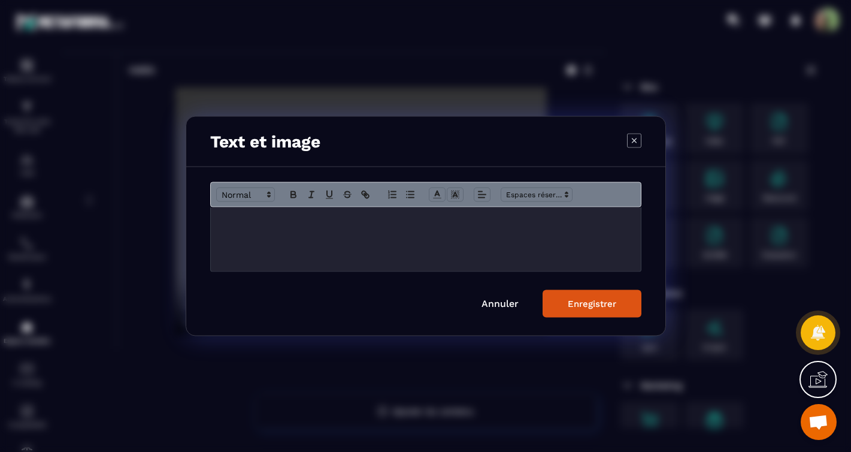
click at [359, 224] on p "Modal window" at bounding box center [426, 219] width 412 height 11
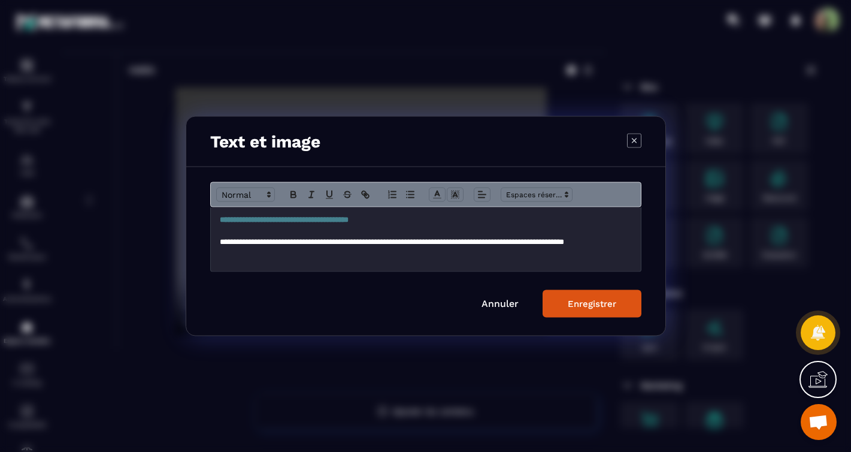
click at [565, 297] on button "Enregistrer" at bounding box center [592, 304] width 99 height 28
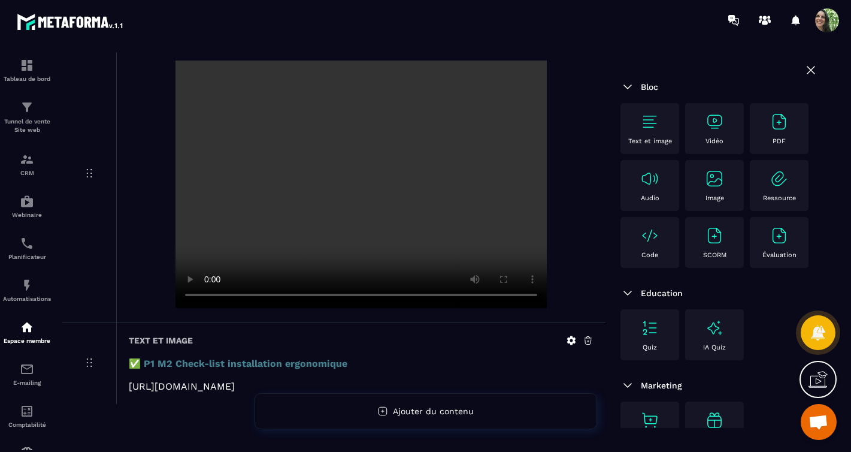
scroll to position [240, 0]
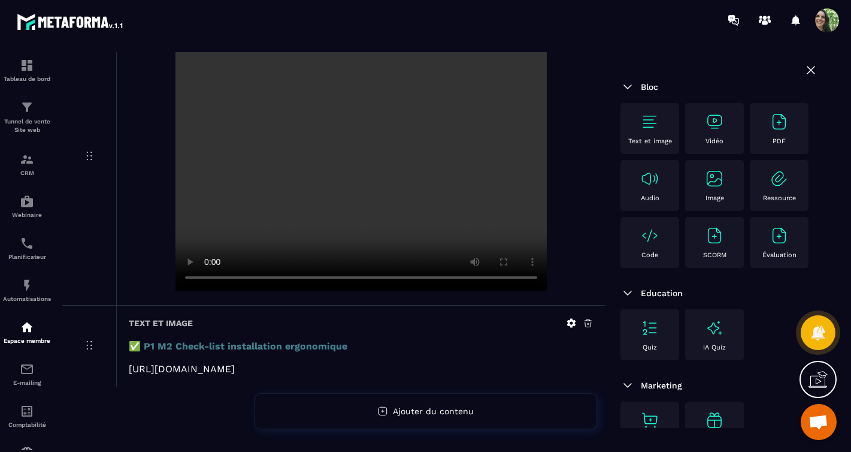
click at [652, 122] on img at bounding box center [649, 121] width 19 height 19
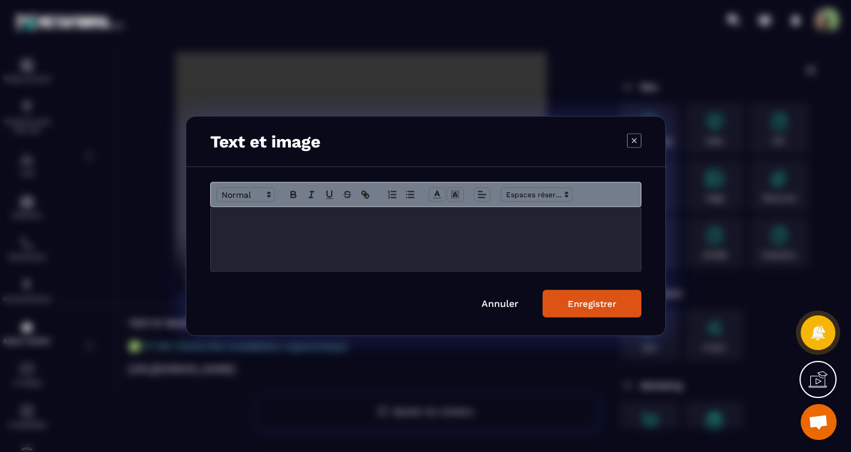
click at [345, 219] on p "Modal window" at bounding box center [426, 219] width 412 height 11
click at [306, 222] on p "Modal window" at bounding box center [426, 219] width 412 height 11
click at [434, 240] on div "Modal window" at bounding box center [426, 239] width 430 height 64
click at [292, 230] on div "Modal window" at bounding box center [426, 239] width 430 height 64
click at [400, 244] on div "Modal window" at bounding box center [426, 239] width 430 height 64
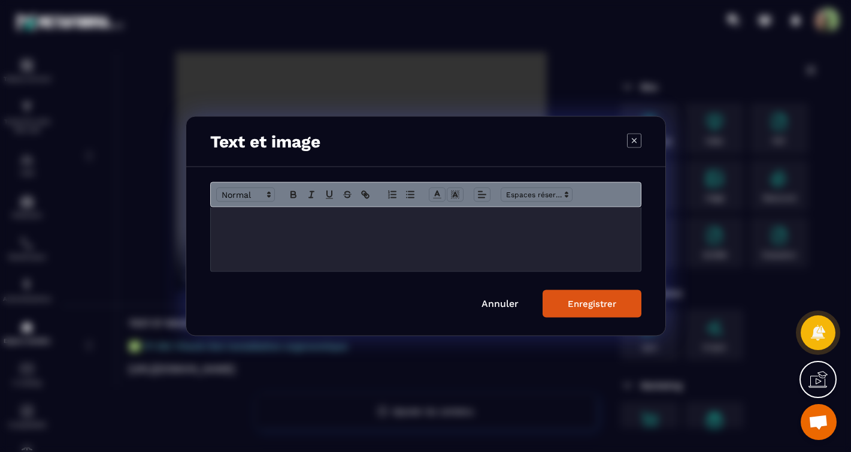
click at [635, 141] on icon "Modal window" at bounding box center [633, 140] width 5 height 5
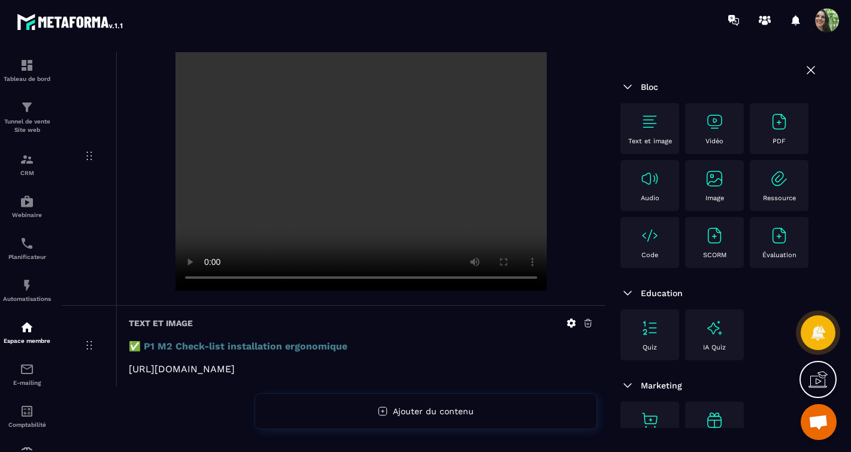
click at [647, 121] on img at bounding box center [649, 121] width 19 height 19
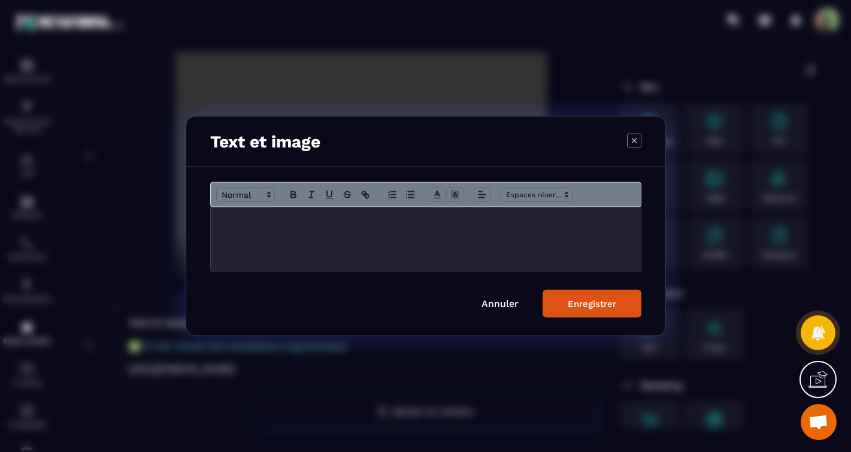
click at [288, 226] on div "Modal window" at bounding box center [426, 239] width 430 height 64
click at [243, 224] on p "Modal window" at bounding box center [426, 219] width 412 height 11
click at [318, 214] on p "Modal window" at bounding box center [426, 219] width 412 height 11
drag, startPoint x: 300, startPoint y: 229, endPoint x: 319, endPoint y: 225, distance: 19.2
click at [301, 229] on div "Modal window" at bounding box center [426, 239] width 430 height 64
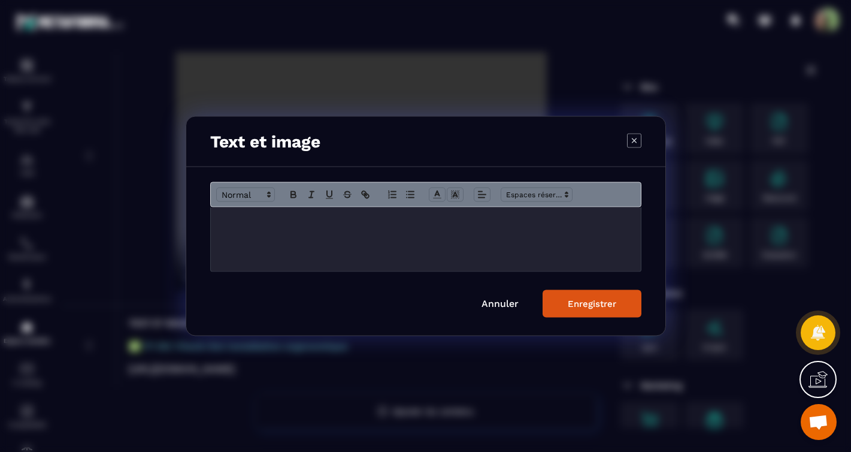
click at [632, 138] on icon "Modal window" at bounding box center [634, 140] width 14 height 14
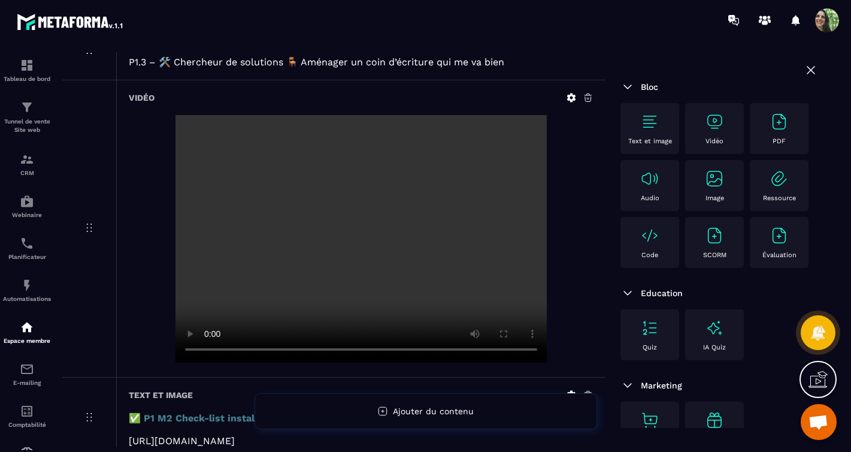
scroll to position [146, 0]
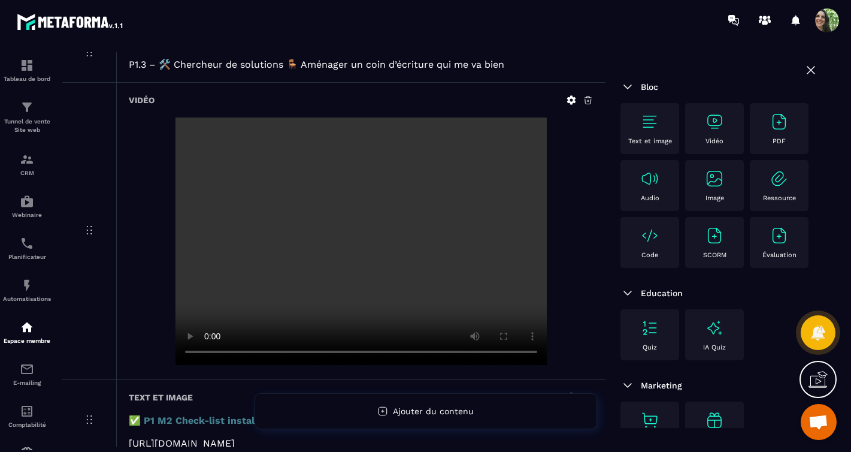
click at [804, 69] on icon at bounding box center [811, 70] width 14 height 14
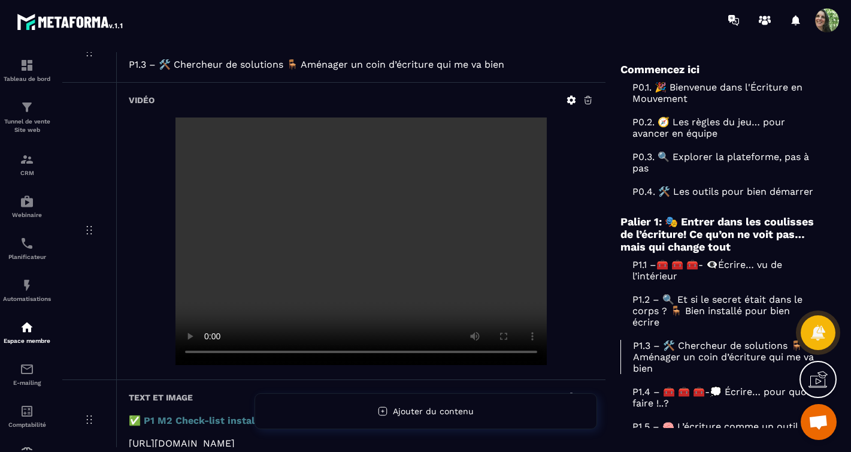
click at [671, 328] on p "P1.2 – 🔍 Et si le secret était dans le corps ? 🪑 Bien installé pour bien écrire" at bounding box center [719, 310] width 198 height 34
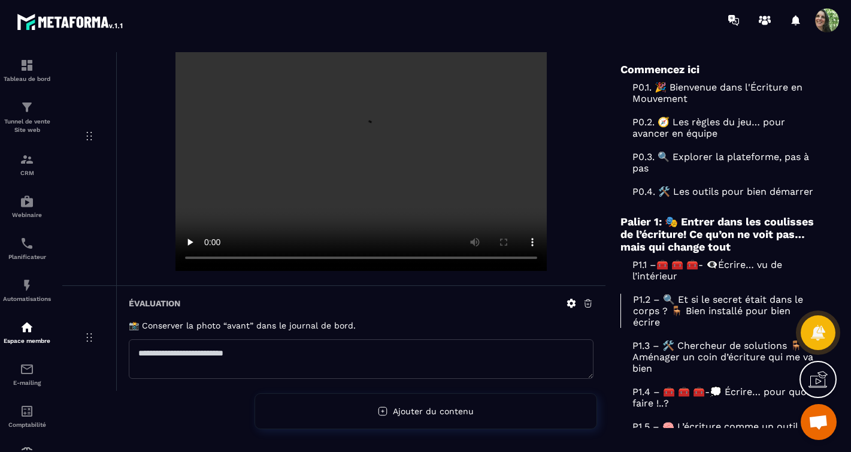
scroll to position [234, 0]
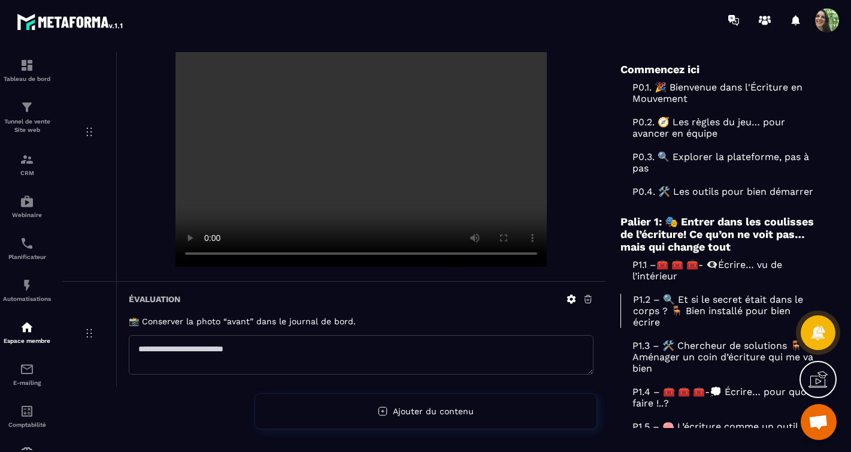
click at [573, 298] on icon at bounding box center [571, 298] width 11 height 11
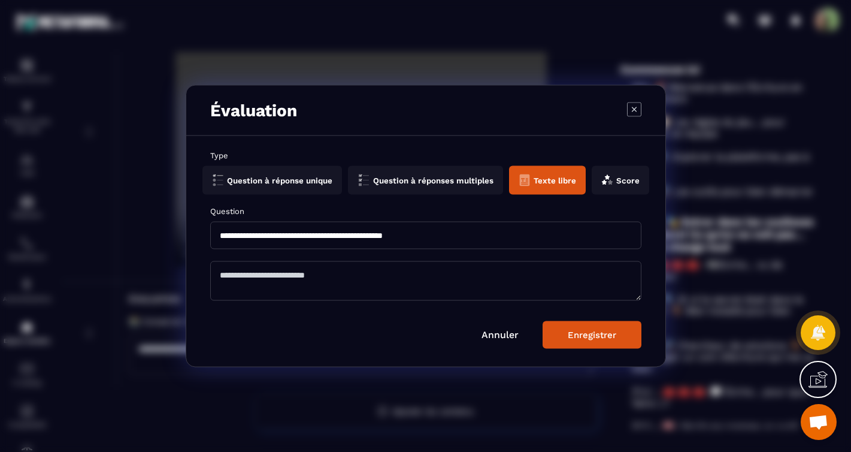
drag, startPoint x: 436, startPoint y: 236, endPoint x: 217, endPoint y: 234, distance: 218.6
click at [217, 234] on input "**********" at bounding box center [425, 236] width 431 height 28
click at [592, 334] on div "Enregistrer" at bounding box center [592, 334] width 49 height 11
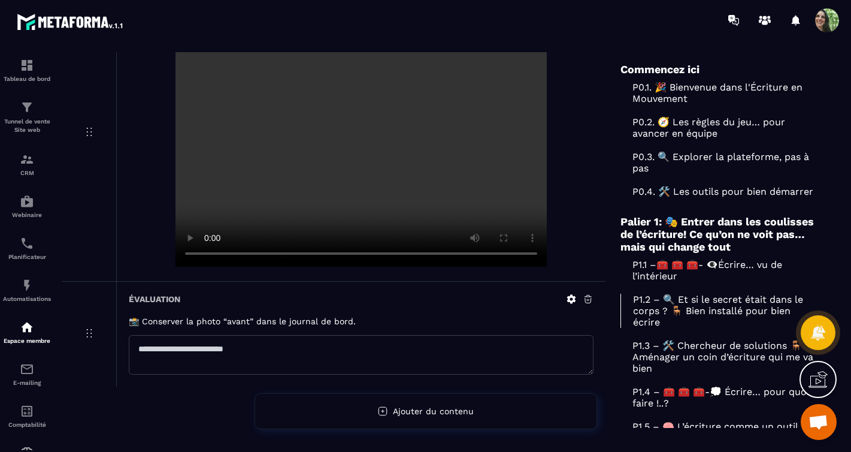
click at [671, 374] on p "P1.3 – 🛠️ Chercheur de solutions 🪑 Aménager un coin d’écriture qui me va bien" at bounding box center [719, 357] width 198 height 34
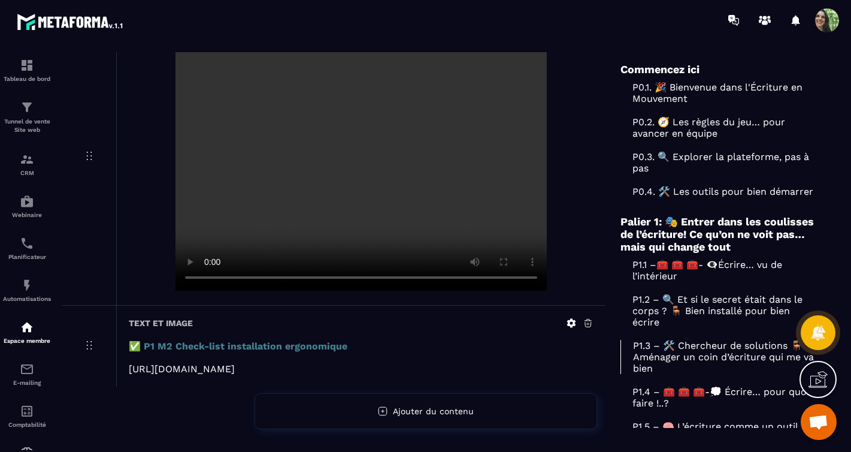
click at [571, 317] on icon at bounding box center [571, 322] width 11 height 11
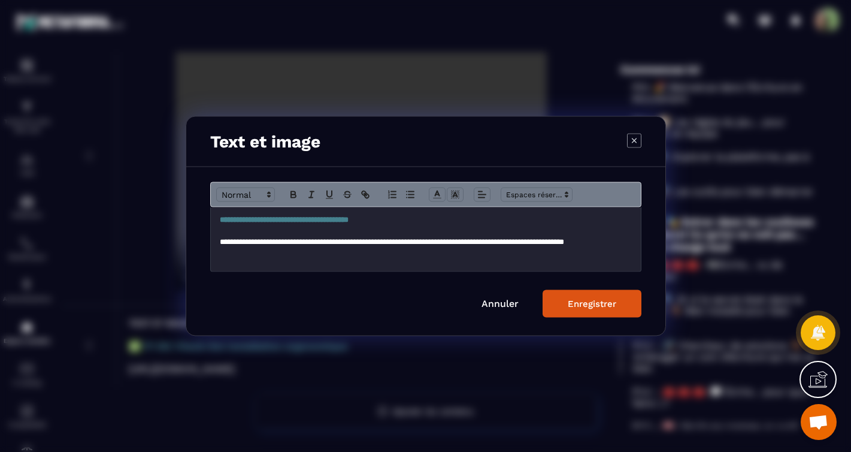
click at [253, 222] on strong "**********" at bounding box center [284, 220] width 129 height 8
click at [596, 301] on div "Enregistrer" at bounding box center [592, 303] width 49 height 11
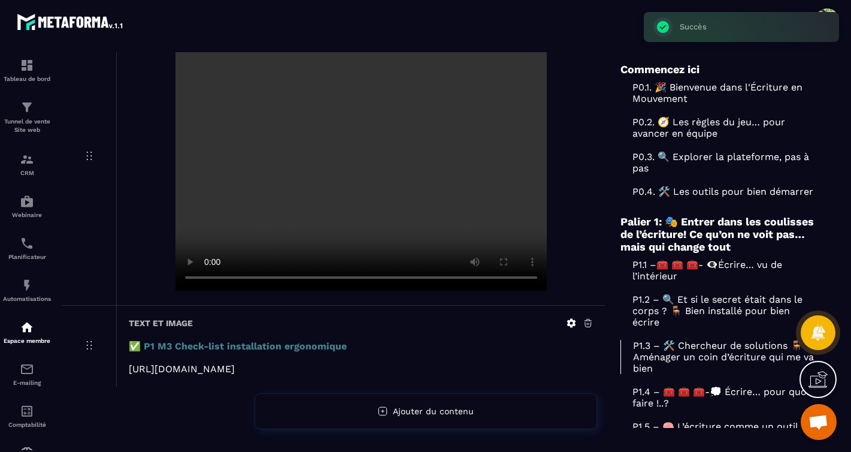
scroll to position [240, 0]
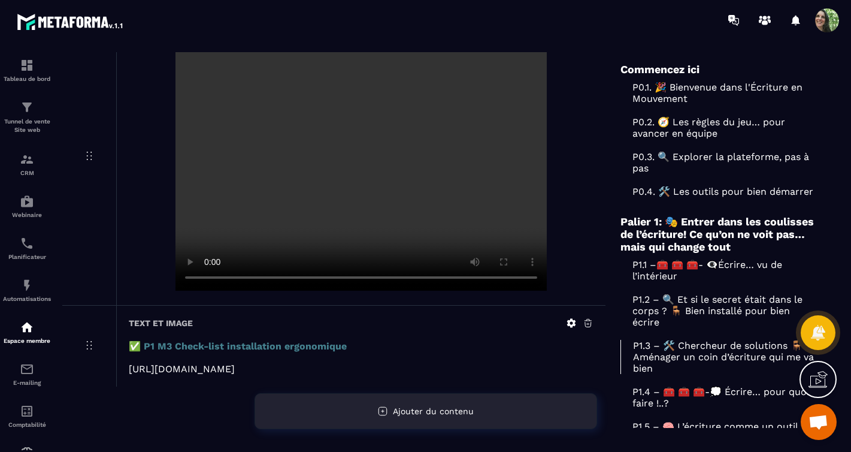
click at [476, 413] on div "Ajouter du contenu" at bounding box center [425, 411] width 343 height 36
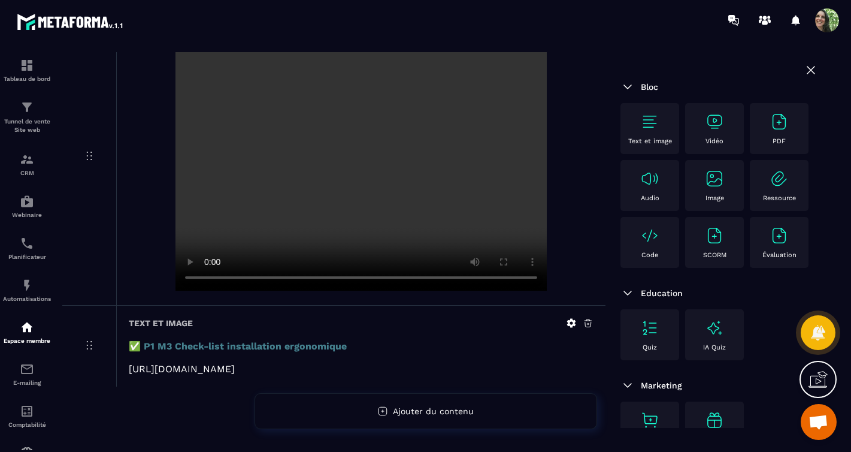
click at [649, 125] on img at bounding box center [649, 121] width 19 height 19
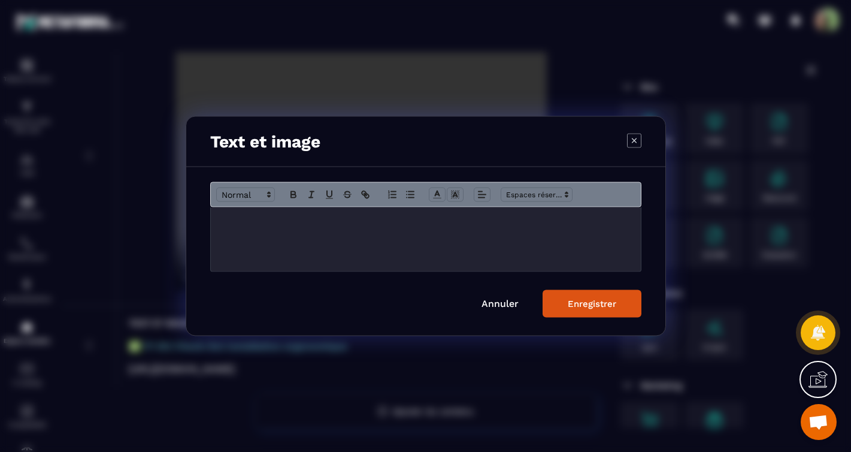
click at [325, 227] on div "Modal window" at bounding box center [426, 239] width 430 height 64
click at [331, 223] on p "**********" at bounding box center [426, 219] width 412 height 11
click at [601, 297] on button "Enregistrer" at bounding box center [592, 304] width 99 height 28
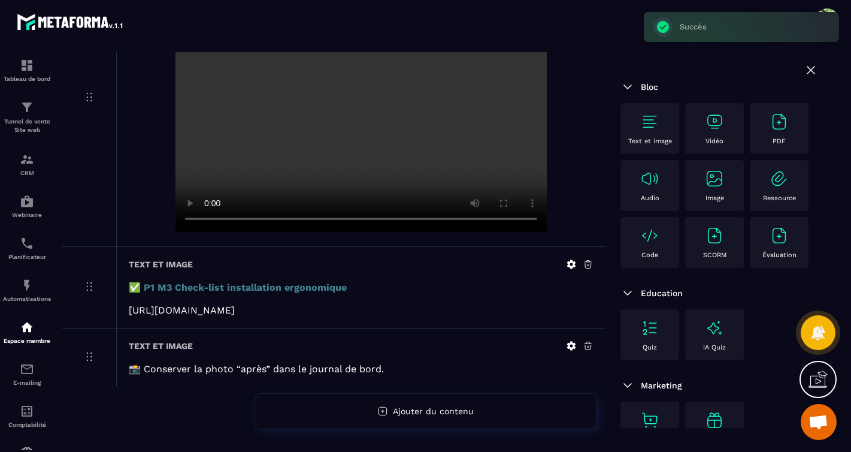
scroll to position [303, 0]
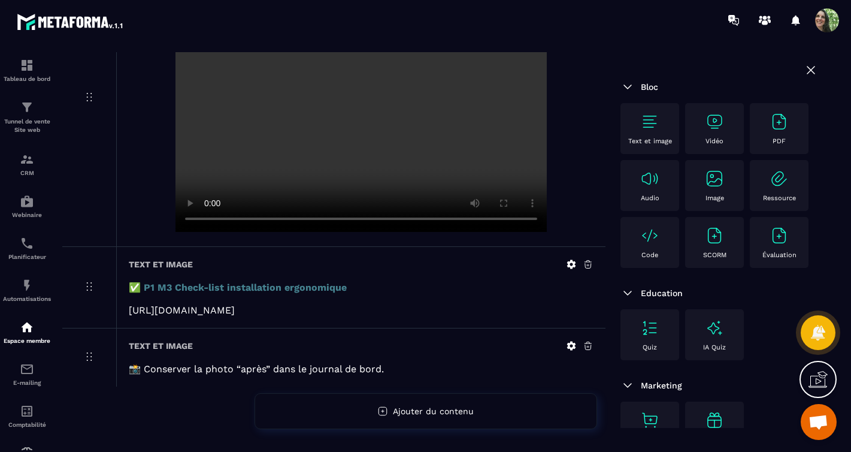
click at [804, 68] on icon at bounding box center [811, 70] width 14 height 14
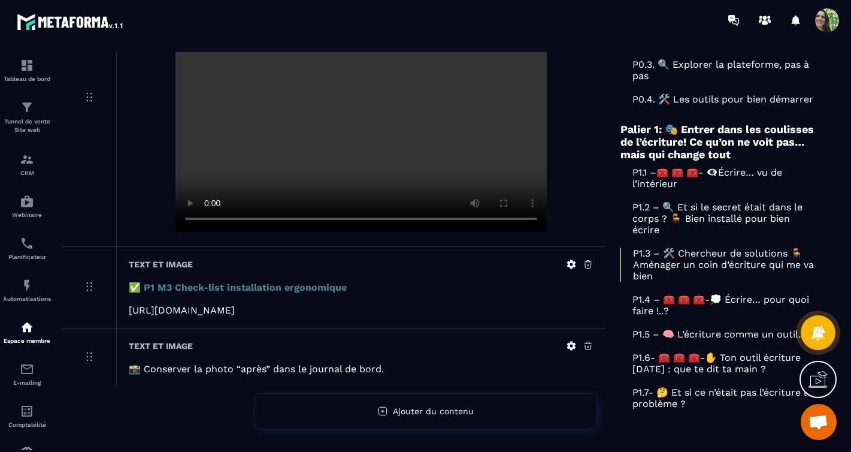
scroll to position [232, 0]
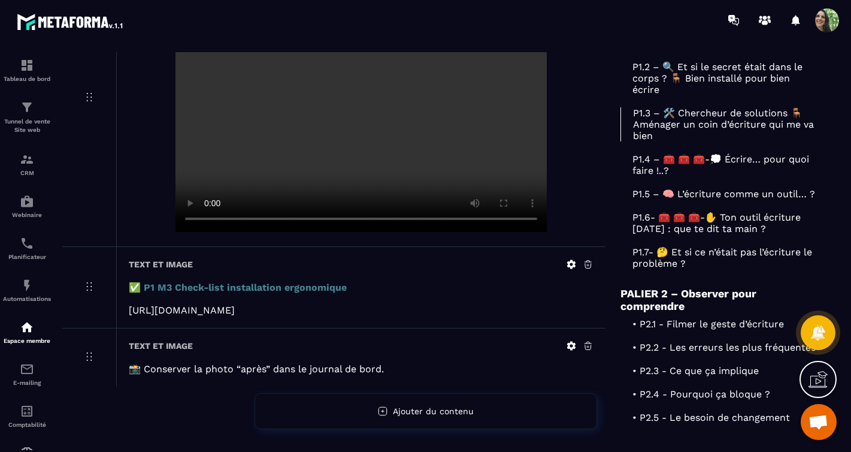
click at [672, 176] on p "P1.4 – 🧰 🧰 🧰-💭 Écrire… pour quoi faire !..?" at bounding box center [719, 164] width 198 height 23
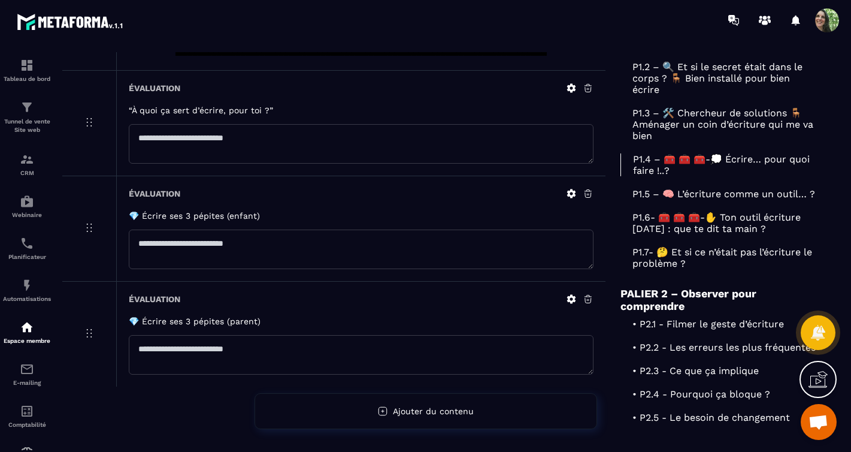
scroll to position [449, 0]
click at [714, 199] on p "P1.5 – 🧠 L’écriture comme un outil… ?" at bounding box center [719, 193] width 198 height 11
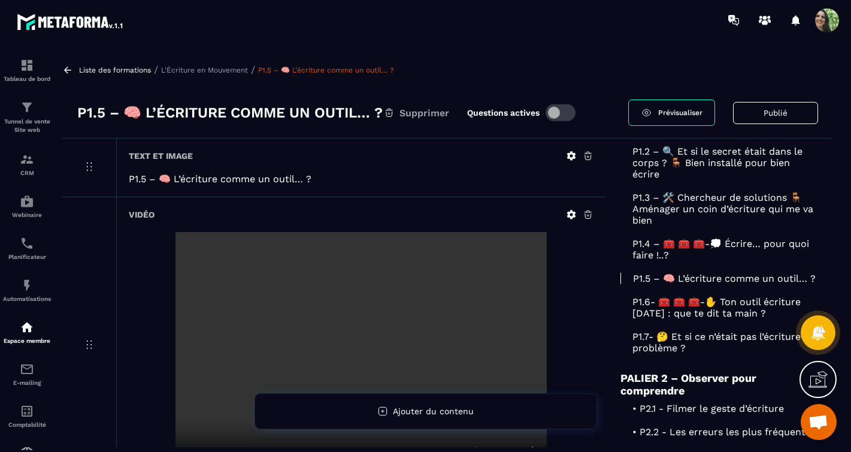
click at [652, 111] on link "Prévisualiser" at bounding box center [671, 112] width 87 height 26
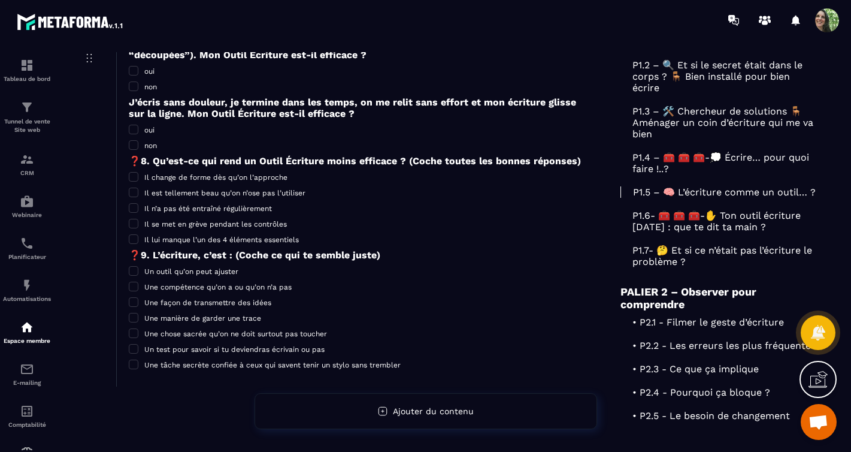
scroll to position [235, 0]
click at [707, 232] on p "P1.6- 🧰 🧰 🧰-✋ Ton outil écriture [DATE] : que te dit ta main ?" at bounding box center [719, 220] width 198 height 23
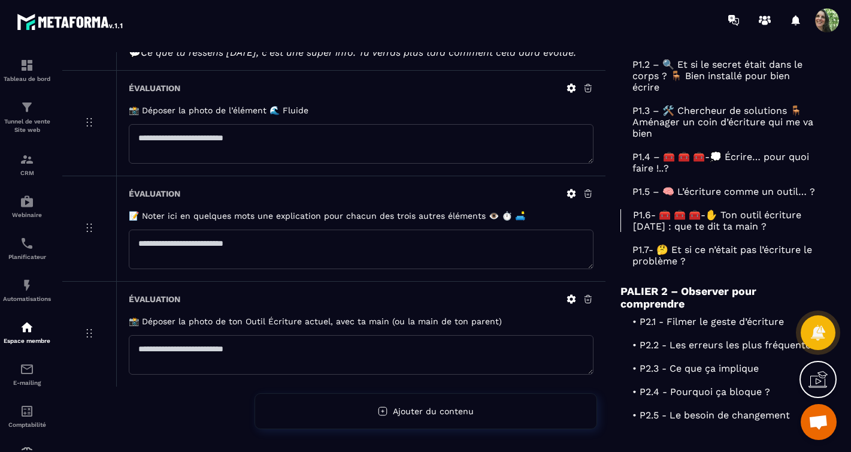
scroll to position [1102, 0]
click at [588, 92] on icon at bounding box center [587, 88] width 7 height 8
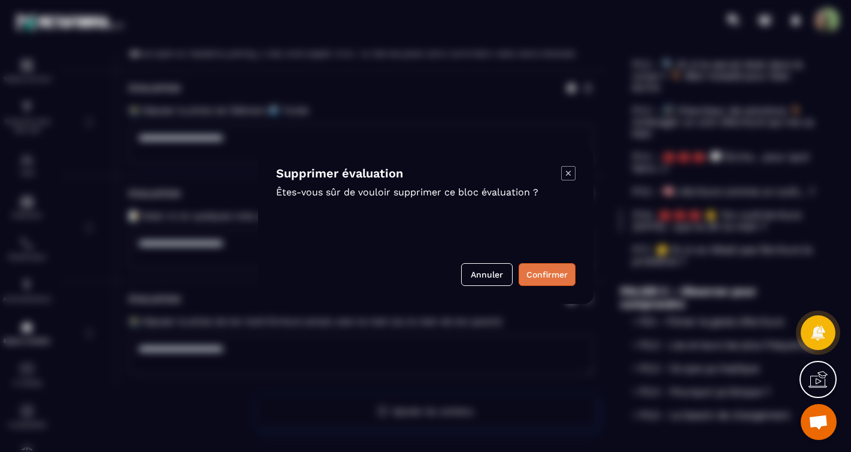
click at [562, 274] on button "Confirmer" at bounding box center [547, 274] width 57 height 23
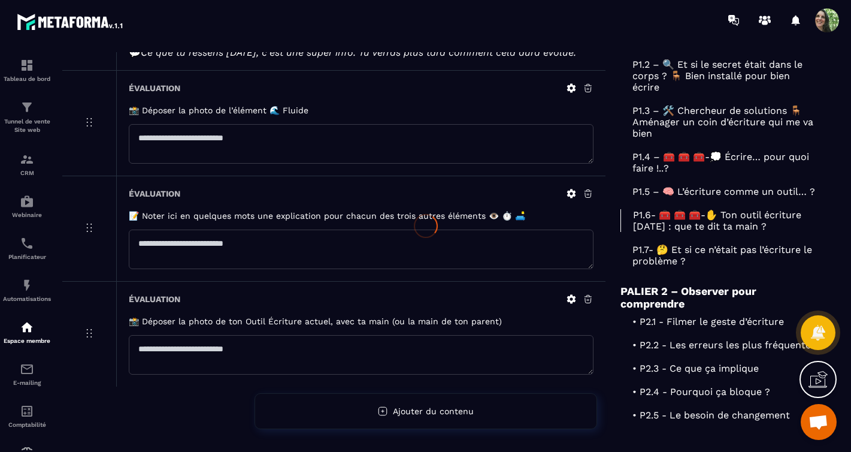
scroll to position [1035, 0]
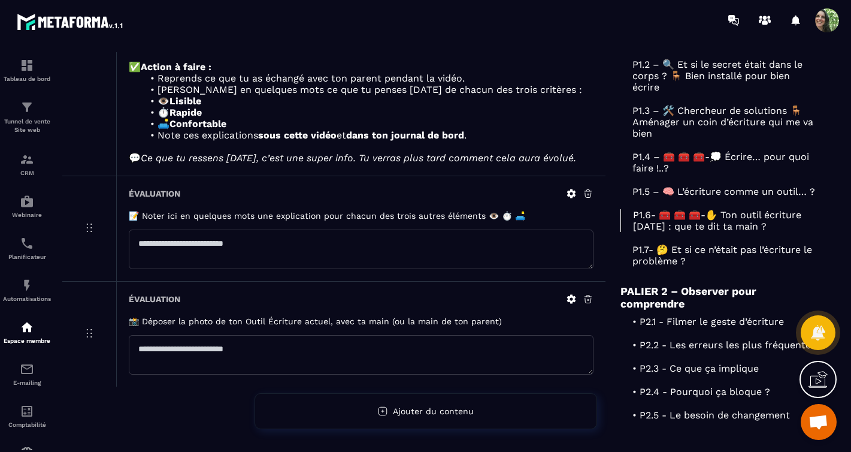
click at [587, 188] on icon at bounding box center [588, 193] width 11 height 11
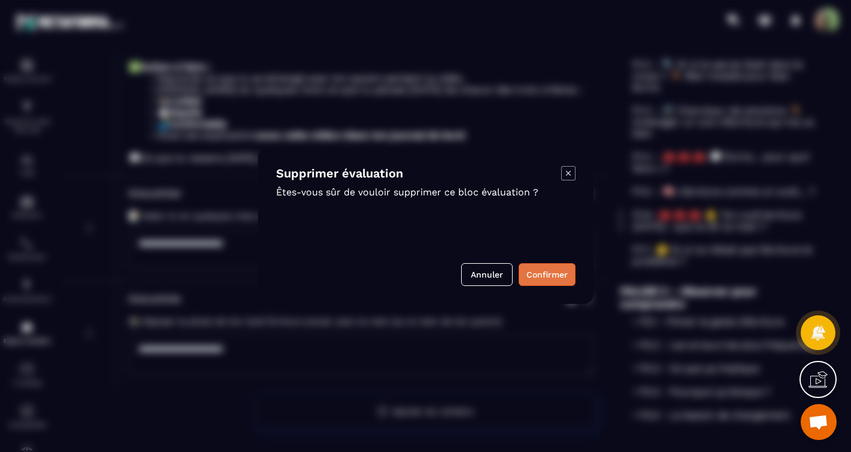
click at [552, 273] on button "Confirmer" at bounding box center [547, 274] width 57 height 23
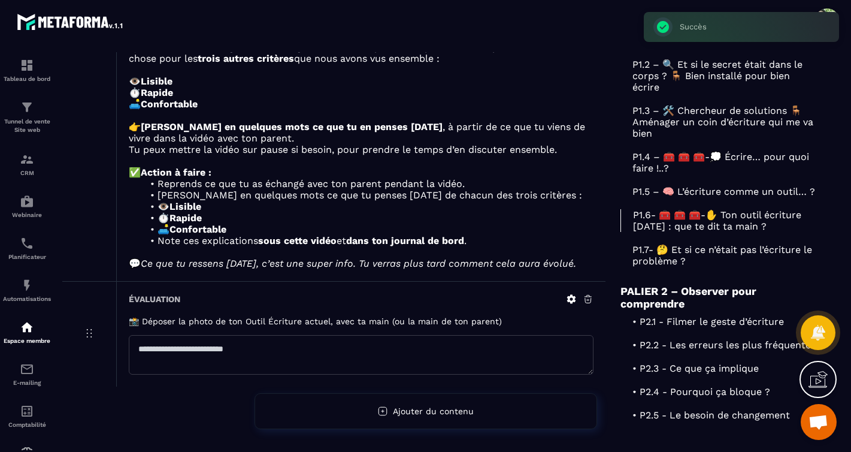
scroll to position [925, 0]
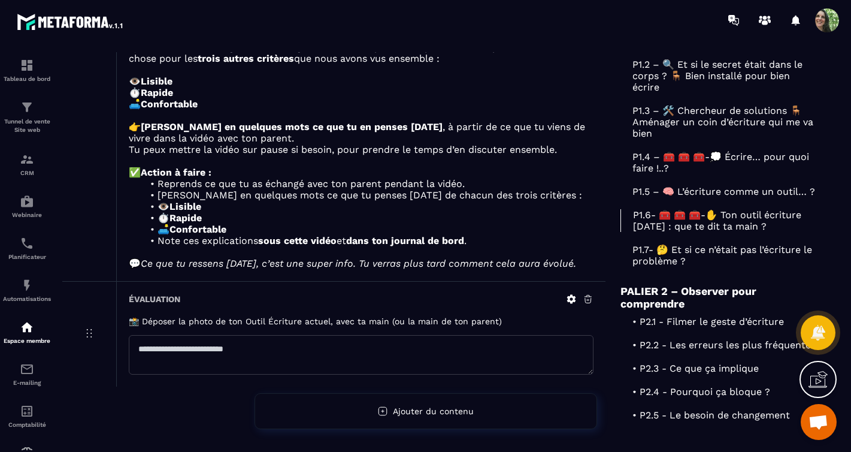
click at [588, 298] on icon at bounding box center [587, 299] width 7 height 8
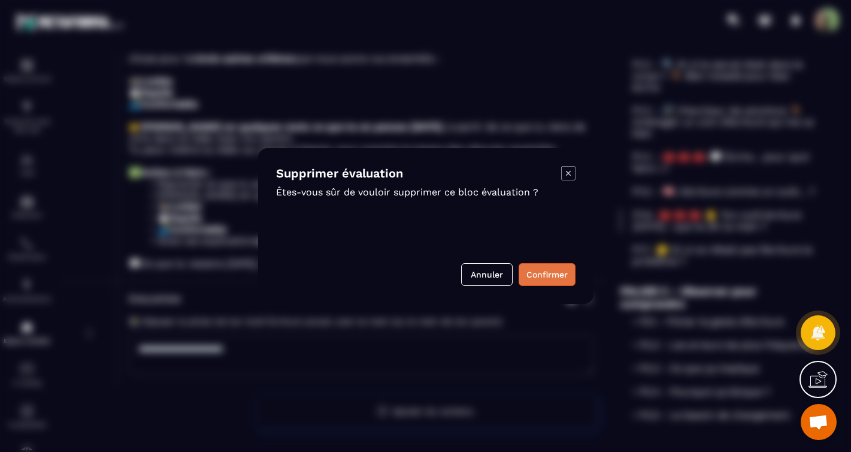
click at [549, 278] on button "Confirmer" at bounding box center [547, 274] width 57 height 23
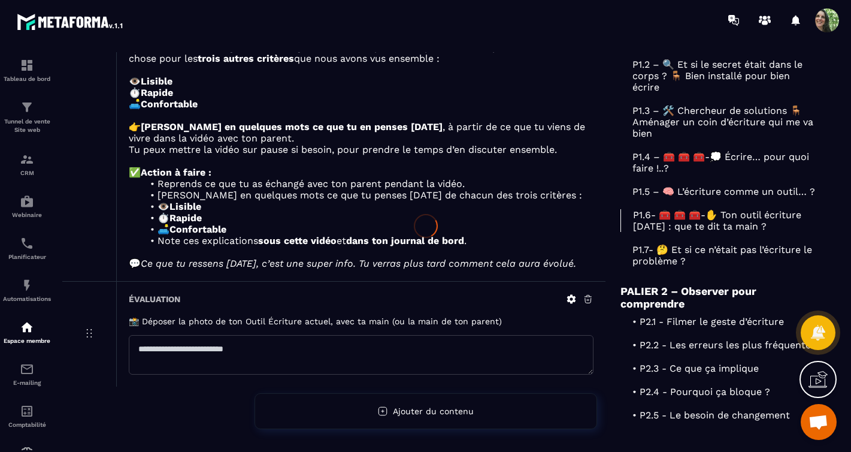
scroll to position [816, 0]
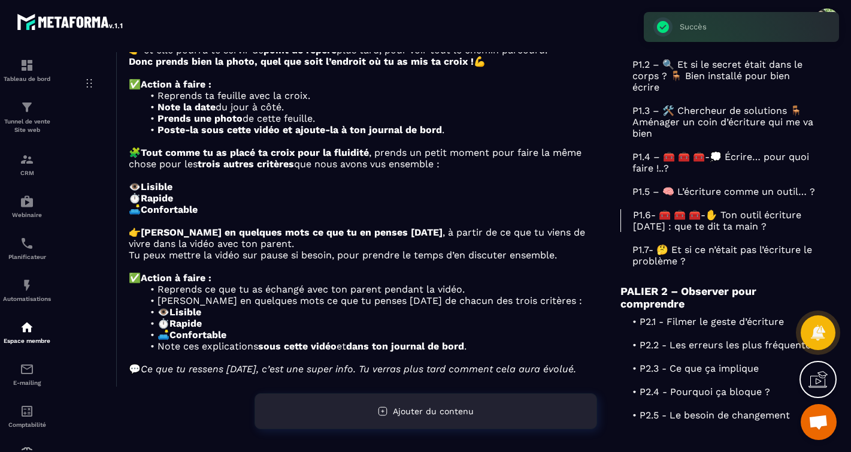
click at [459, 407] on span "Ajouter du contenu" at bounding box center [433, 411] width 81 height 10
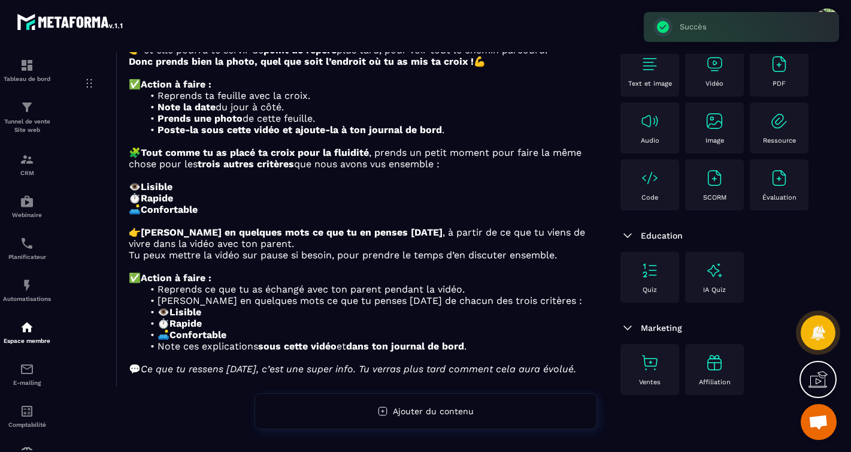
scroll to position [0, 0]
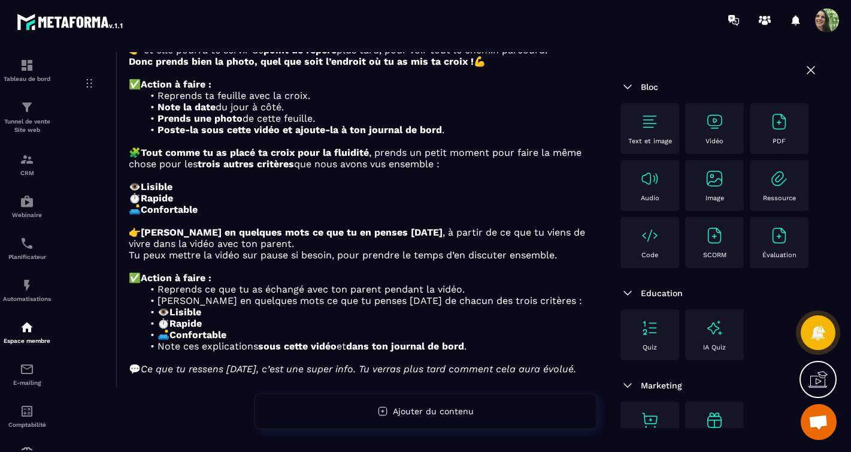
click at [646, 122] on img at bounding box center [649, 121] width 19 height 19
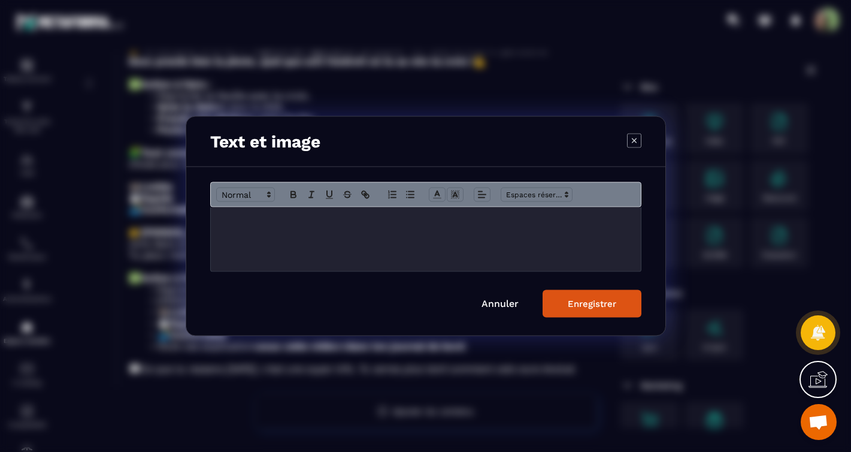
click at [341, 220] on p "Modal window" at bounding box center [426, 219] width 412 height 11
click at [345, 224] on p "Modal window" at bounding box center [426, 219] width 412 height 11
click at [569, 301] on div "Enregistrer" at bounding box center [592, 303] width 49 height 11
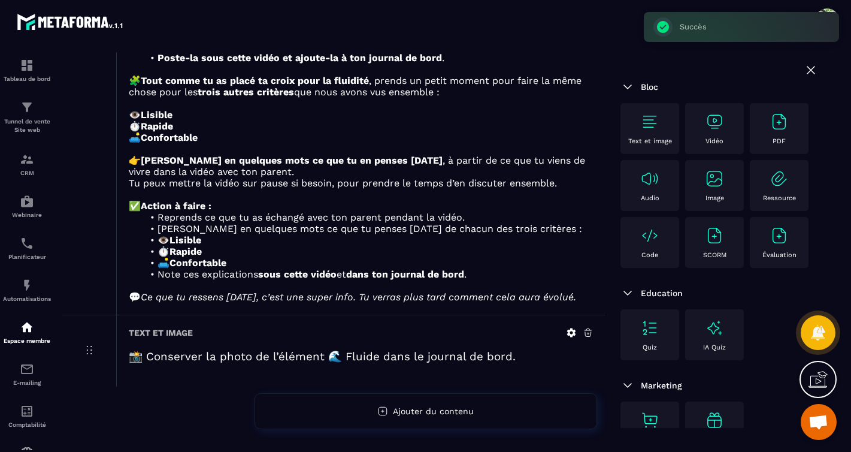
scroll to position [891, 0]
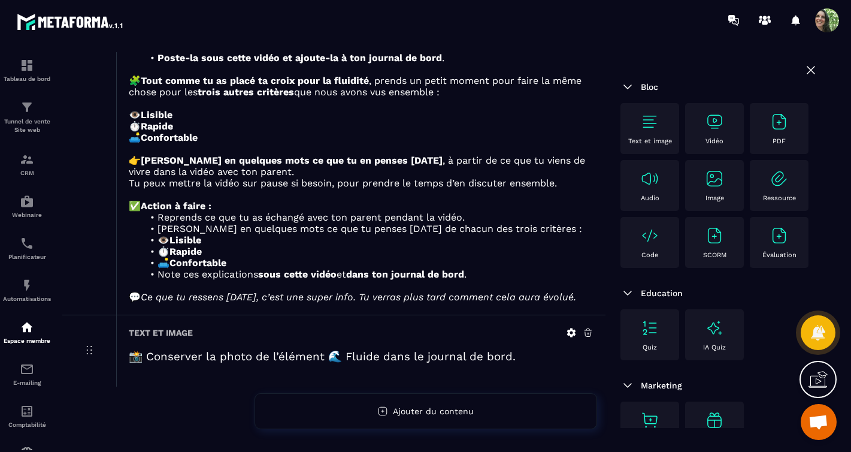
click at [769, 245] on img at bounding box center [778, 235] width 19 height 19
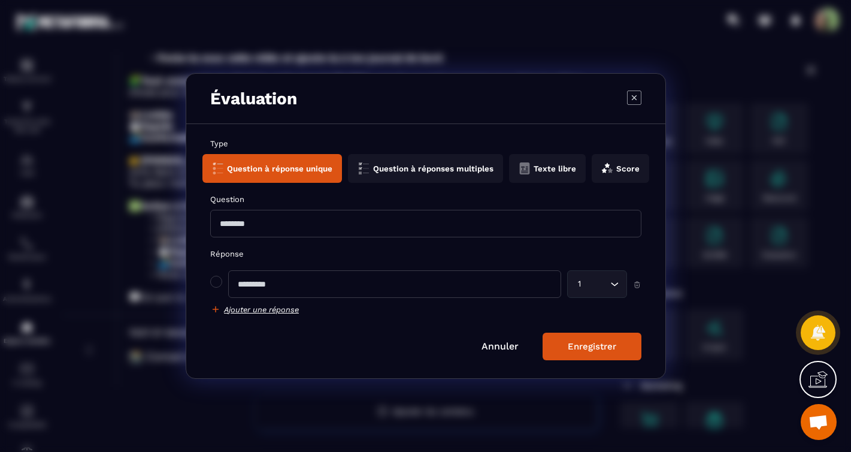
click at [544, 167] on button "Texte libre" at bounding box center [547, 168] width 77 height 29
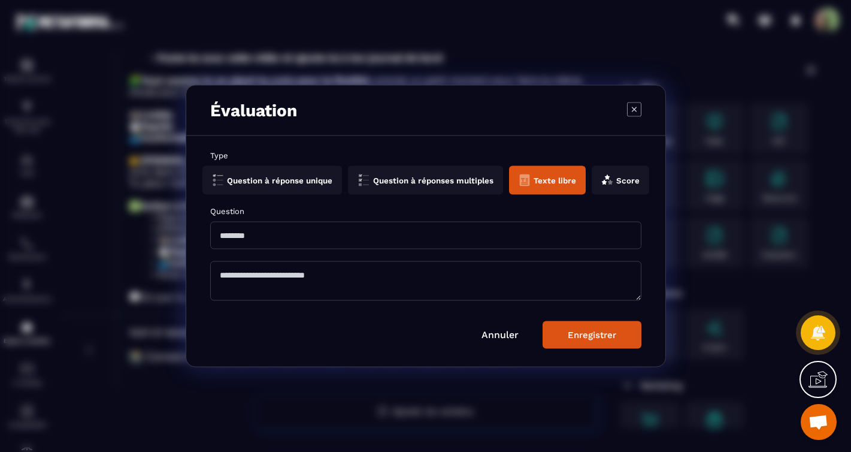
click at [251, 238] on input "Modal window" at bounding box center [425, 236] width 431 height 28
paste input "**********"
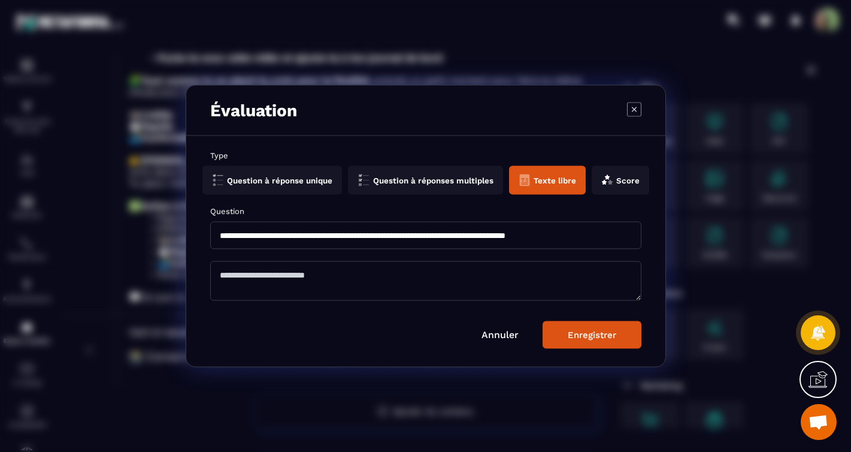
type input "**********"
click at [556, 330] on button "Enregistrer" at bounding box center [592, 335] width 99 height 28
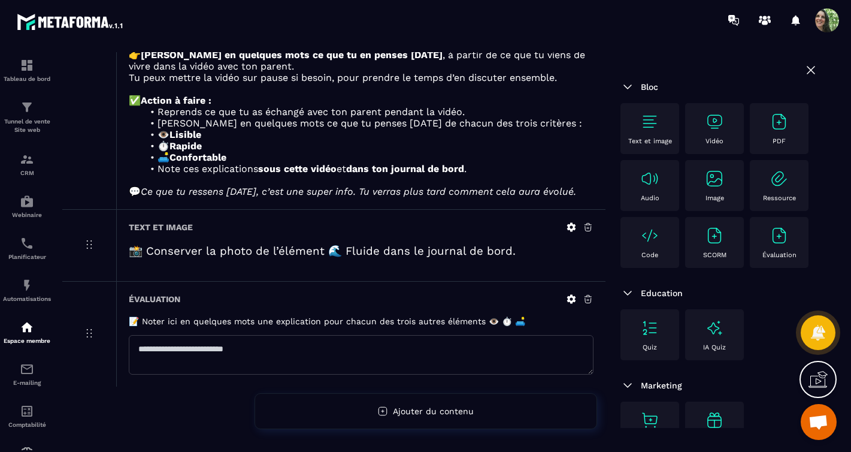
scroll to position [1001, 0]
click at [647, 125] on img at bounding box center [649, 121] width 19 height 19
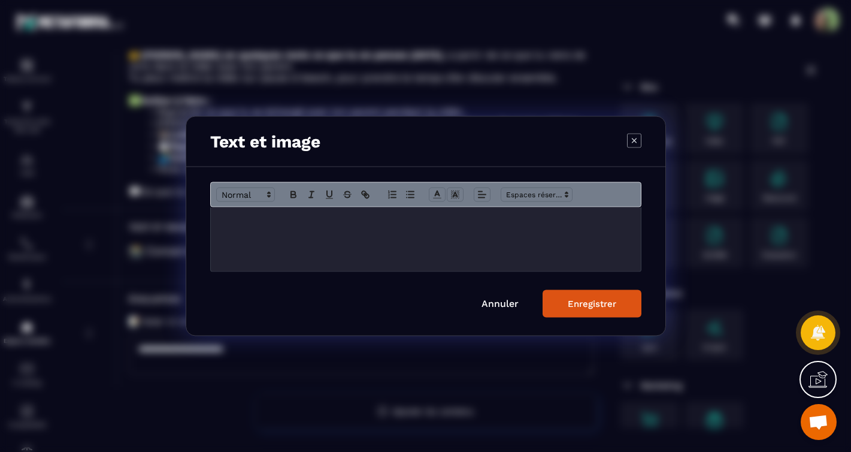
click at [380, 228] on div "Modal window" at bounding box center [426, 239] width 430 height 64
click at [603, 308] on div "Enregistrer" at bounding box center [592, 303] width 49 height 11
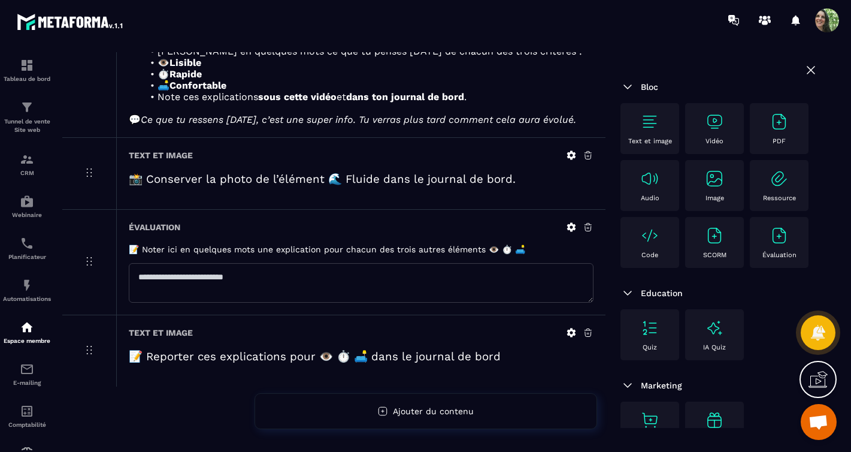
click at [651, 126] on img at bounding box center [649, 121] width 19 height 19
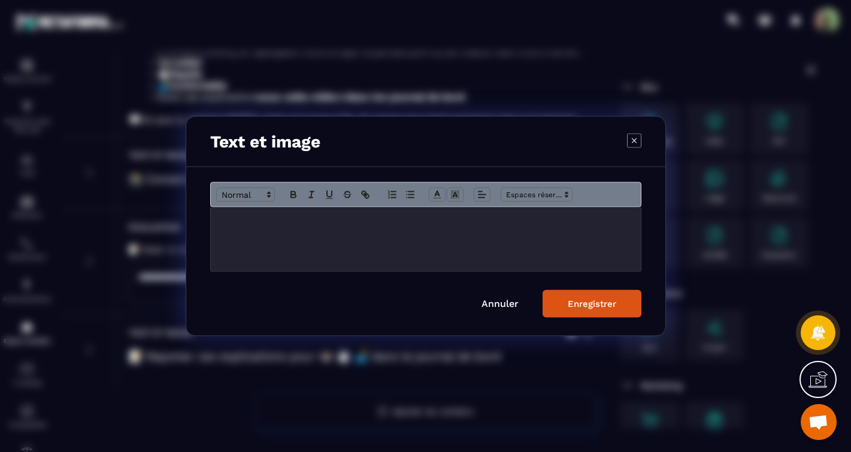
click at [341, 231] on div "Modal window" at bounding box center [426, 239] width 430 height 64
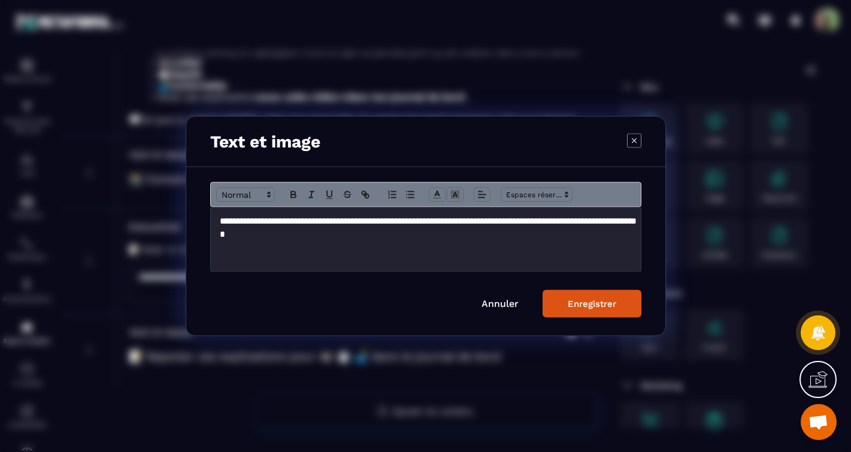
click at [590, 301] on div "Enregistrer" at bounding box center [592, 303] width 49 height 11
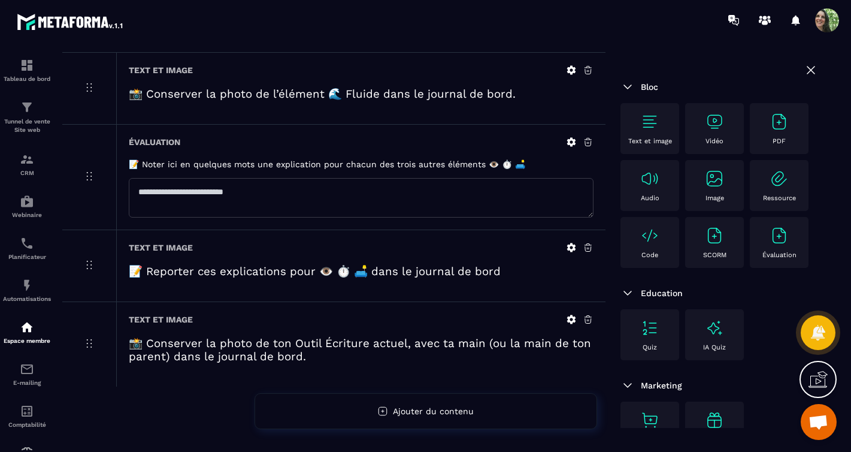
scroll to position [1165, 0]
click at [804, 68] on icon at bounding box center [811, 70] width 14 height 14
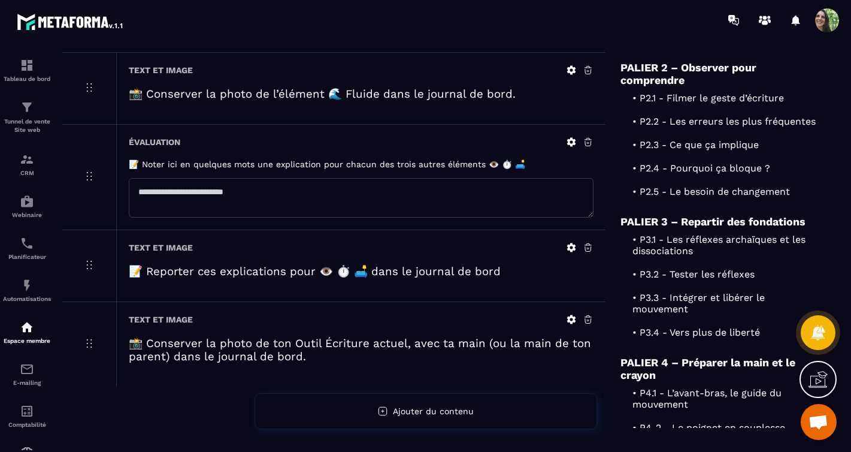
scroll to position [241, 0]
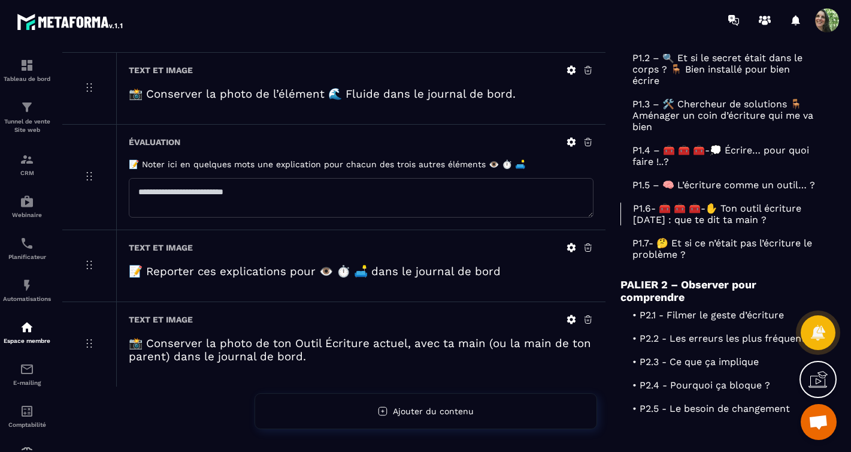
click at [692, 260] on p "P1.7- 🤔 Et si ce n’était pas l’écriture le problème ?" at bounding box center [719, 248] width 198 height 23
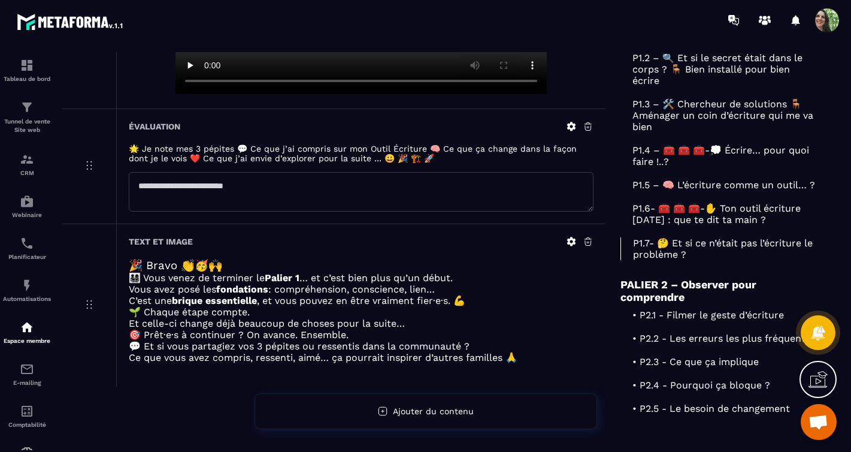
scroll to position [439, 0]
click at [571, 121] on icon at bounding box center [571, 126] width 11 height 11
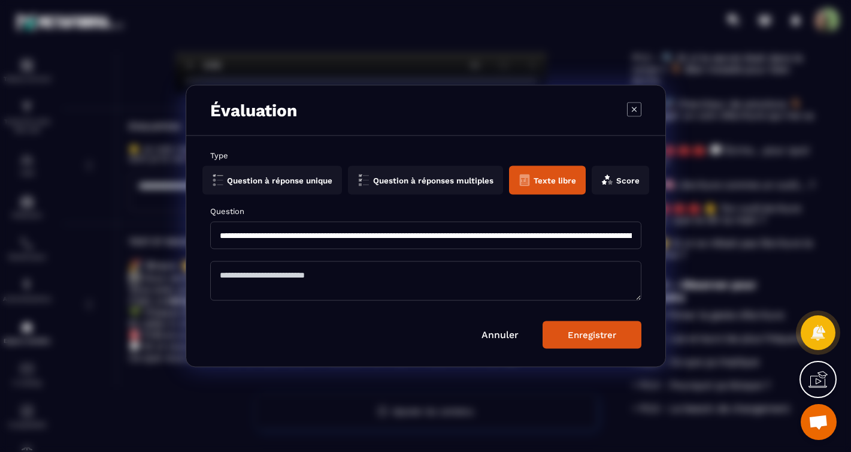
click at [331, 237] on input "**********" at bounding box center [425, 236] width 431 height 28
click at [202, 166] on button "Question à réponse unique" at bounding box center [272, 180] width 140 height 29
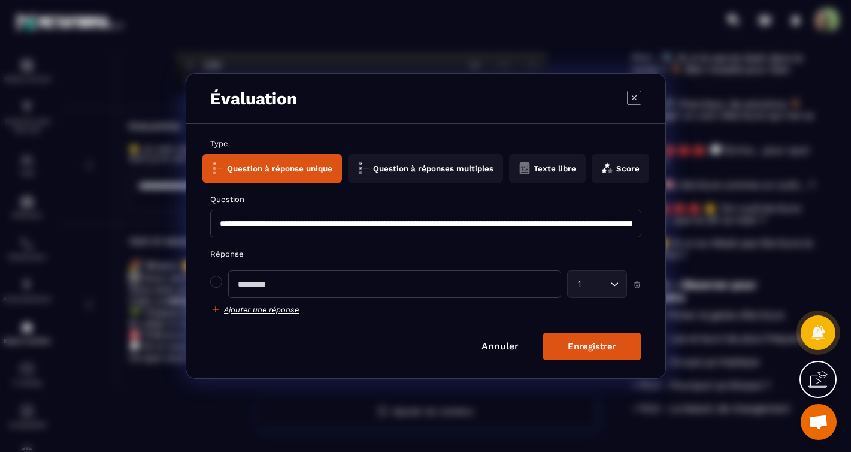
click at [543, 172] on button "Texte libre" at bounding box center [547, 168] width 77 height 29
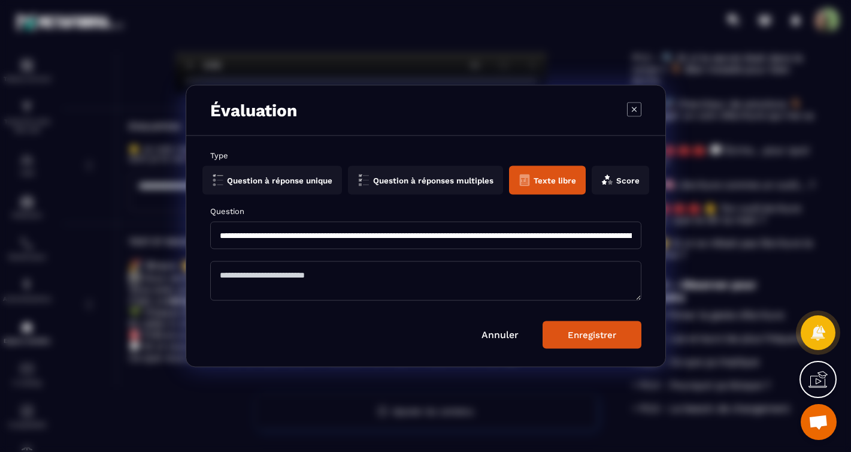
drag, startPoint x: 331, startPoint y: 232, endPoint x: 341, endPoint y: 229, distance: 9.9
click at [331, 232] on input "**********" at bounding box center [425, 236] width 431 height 28
click at [202, 166] on button "Question à réponse unique" at bounding box center [272, 180] width 140 height 29
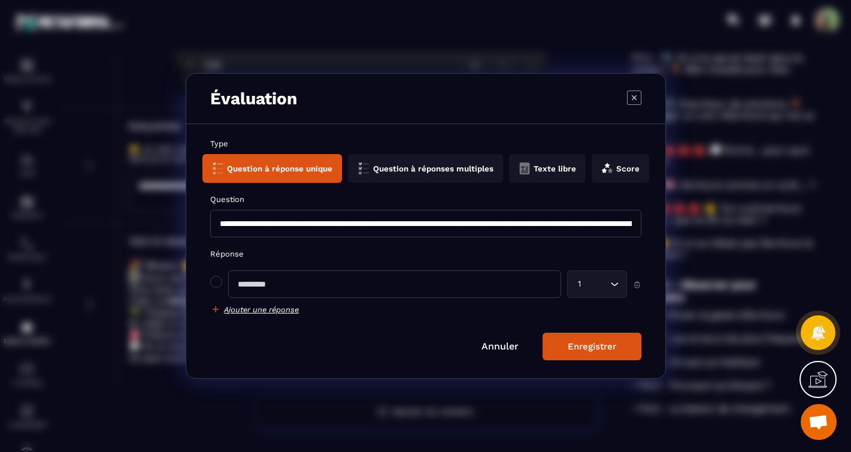
click at [558, 167] on button "Texte libre" at bounding box center [547, 168] width 77 height 29
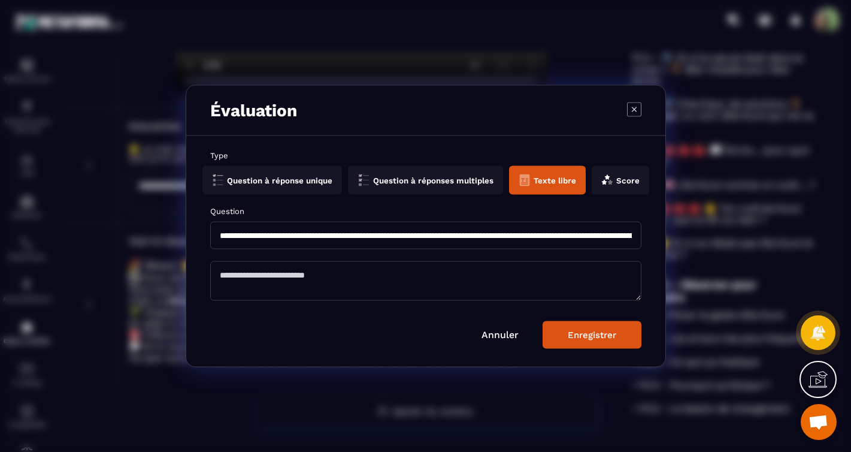
click at [587, 334] on div "Enregistrer" at bounding box center [592, 334] width 49 height 11
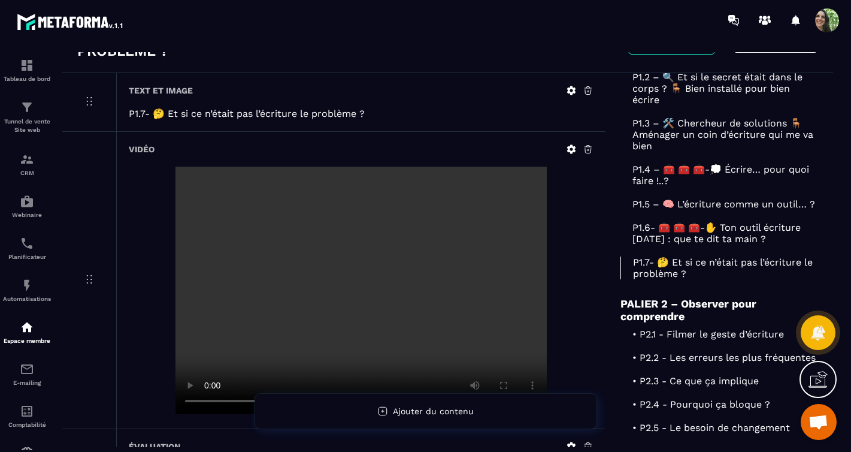
scroll to position [172, 0]
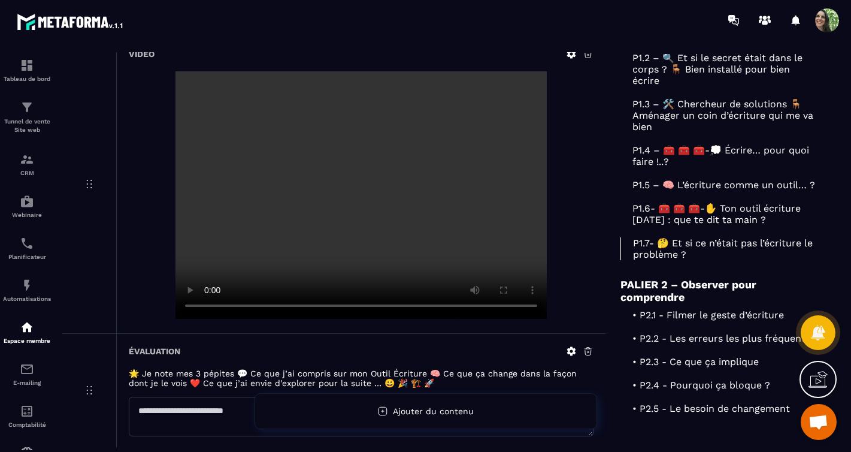
click at [816, 425] on span "Ouvrir le chat" at bounding box center [818, 422] width 20 height 17
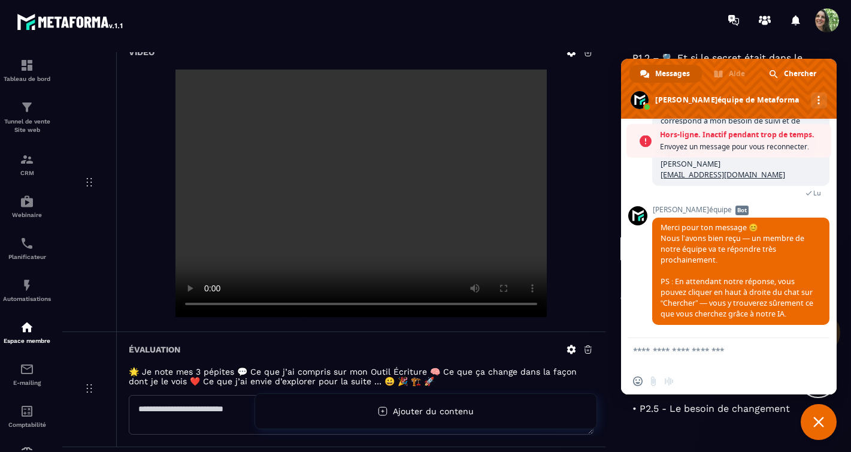
scroll to position [175, 0]
